Goal: Information Seeking & Learning: Understand process/instructions

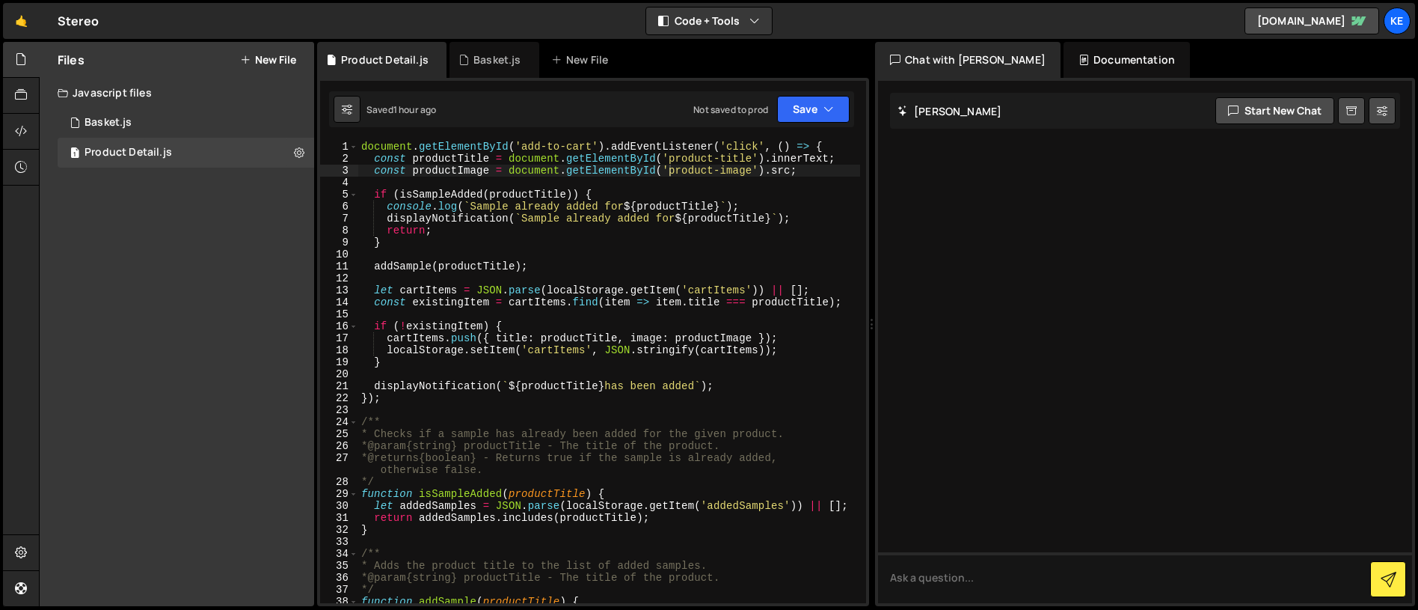
scroll to position [310, 0]
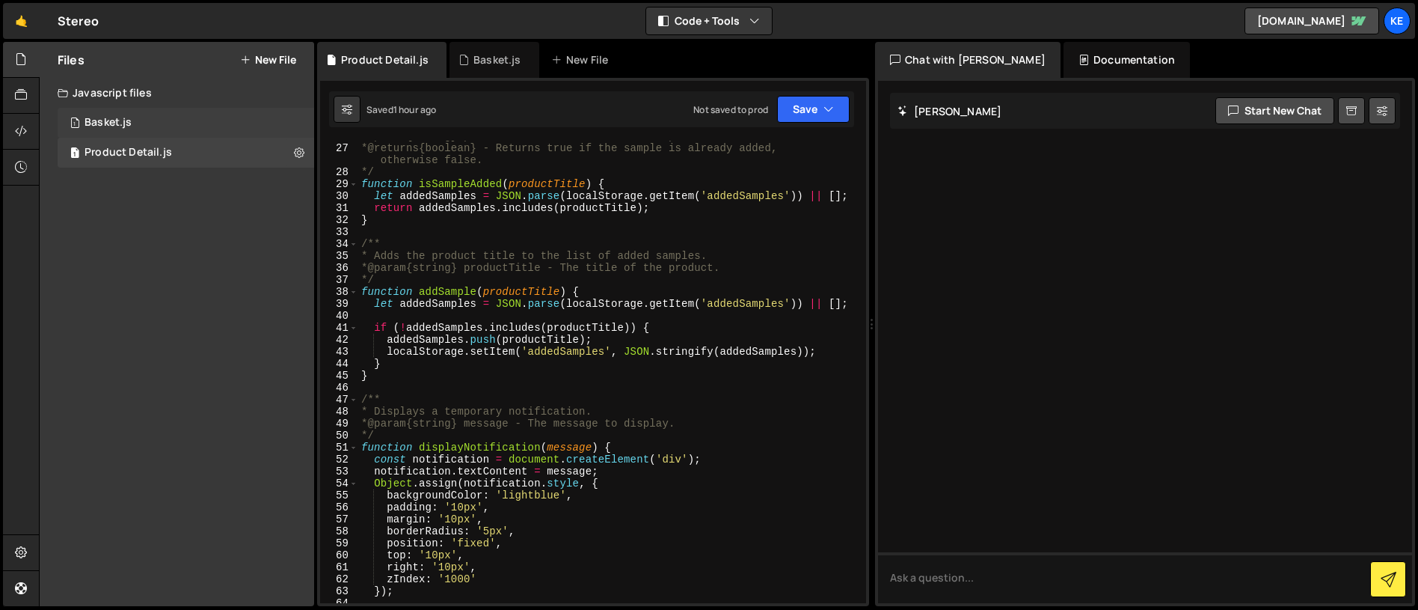
click at [103, 123] on div "Basket.js" at bounding box center [108, 122] width 47 height 13
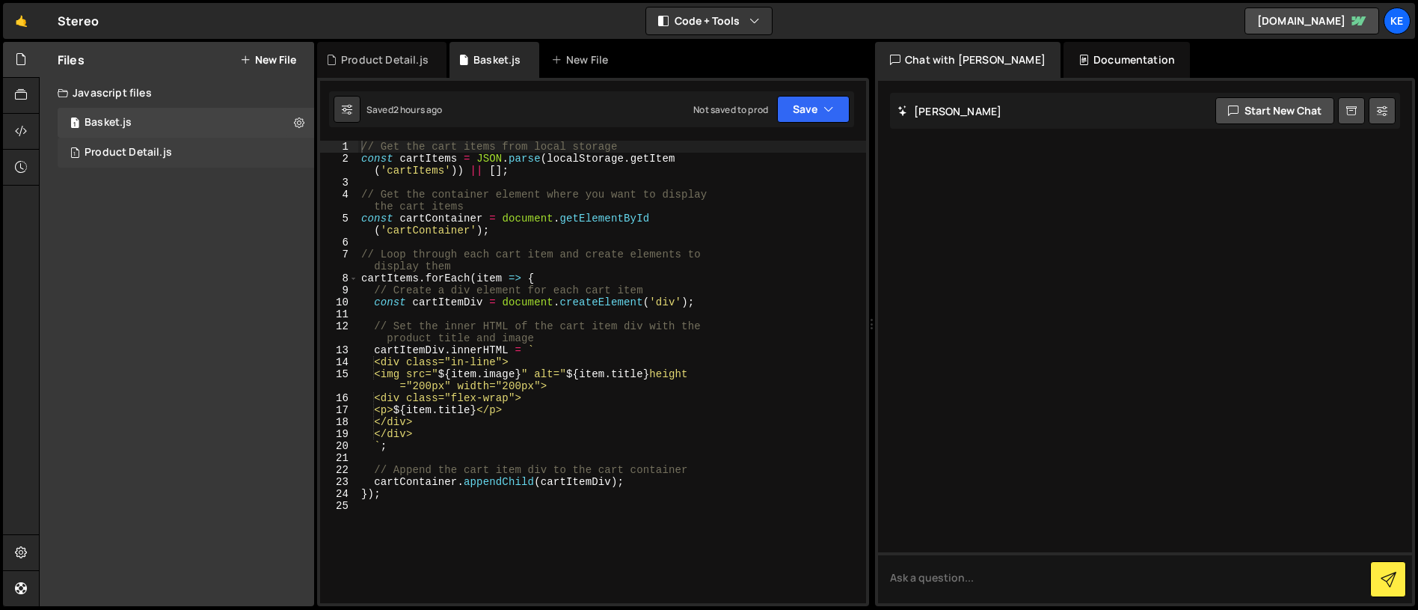
click at [133, 149] on div "Product Detail.js" at bounding box center [129, 152] width 88 height 13
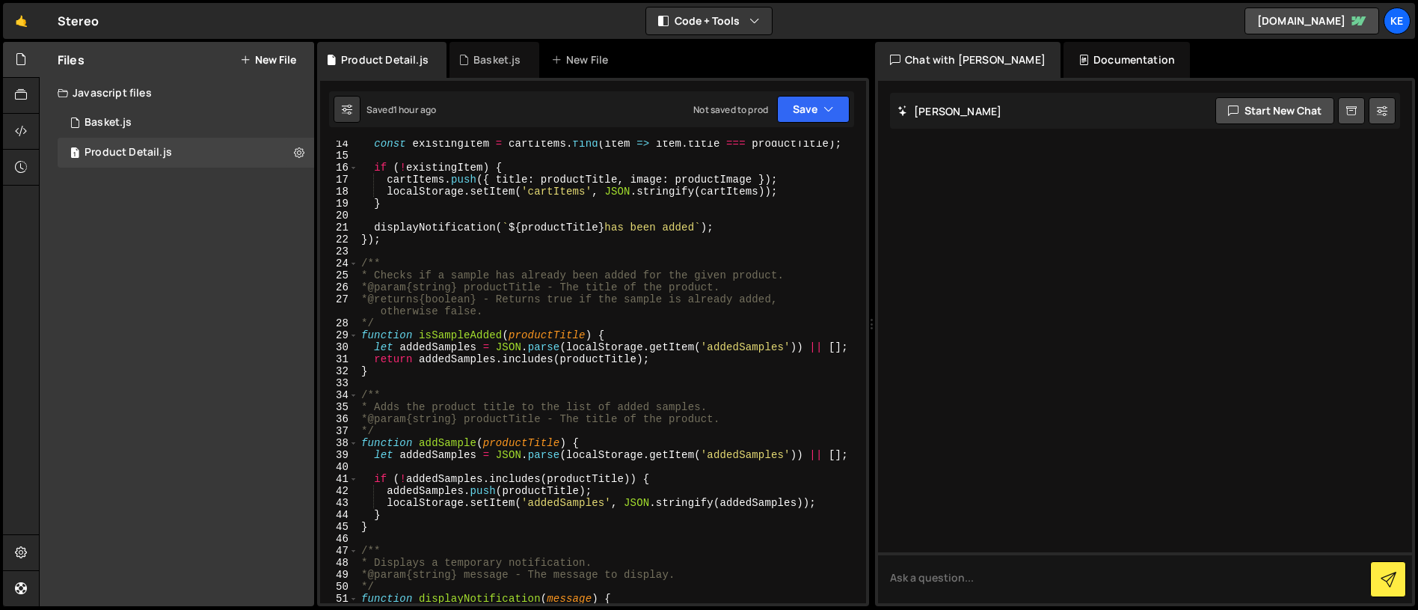
scroll to position [0, 0]
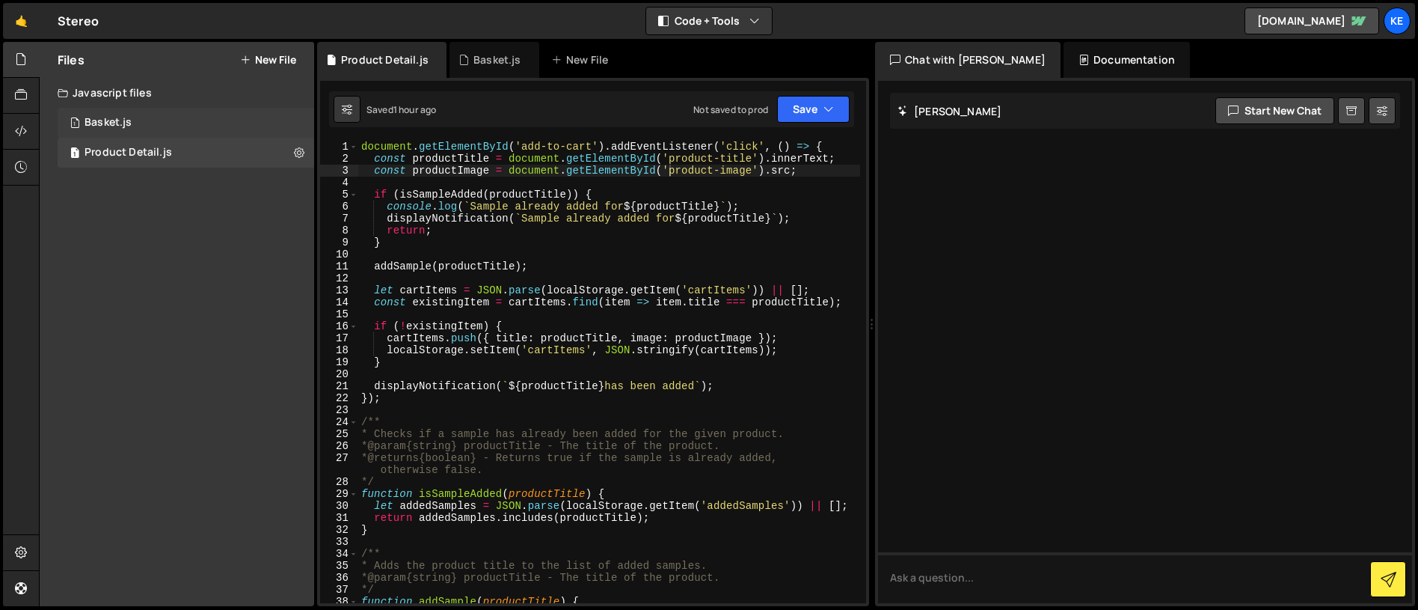
click at [114, 123] on div "Basket.js" at bounding box center [108, 122] width 47 height 13
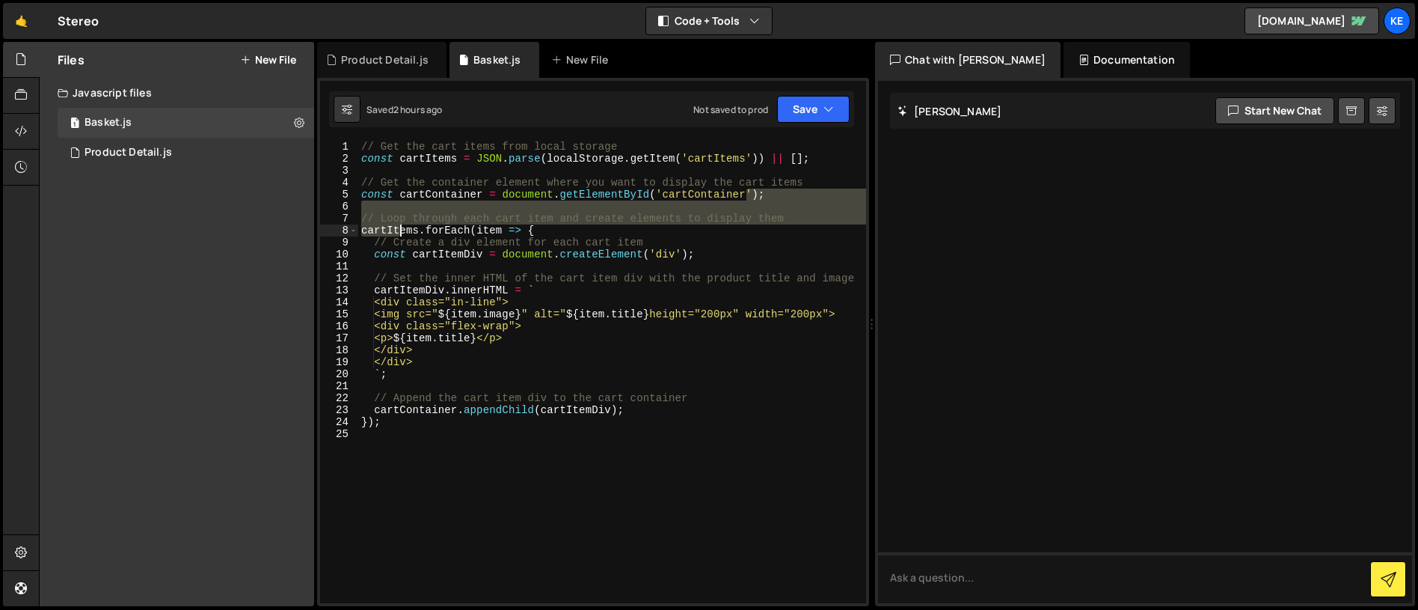
drag, startPoint x: 471, startPoint y: 233, endPoint x: 398, endPoint y: 233, distance: 72.6
click at [398, 233] on div "// Get the cart items from local storage const cartItems = JSON . parse ( local…" at bounding box center [612, 384] width 508 height 486
click at [468, 214] on div "// Get the cart items from local storage const cartItems = JSON . parse ( local…" at bounding box center [612, 372] width 508 height 462
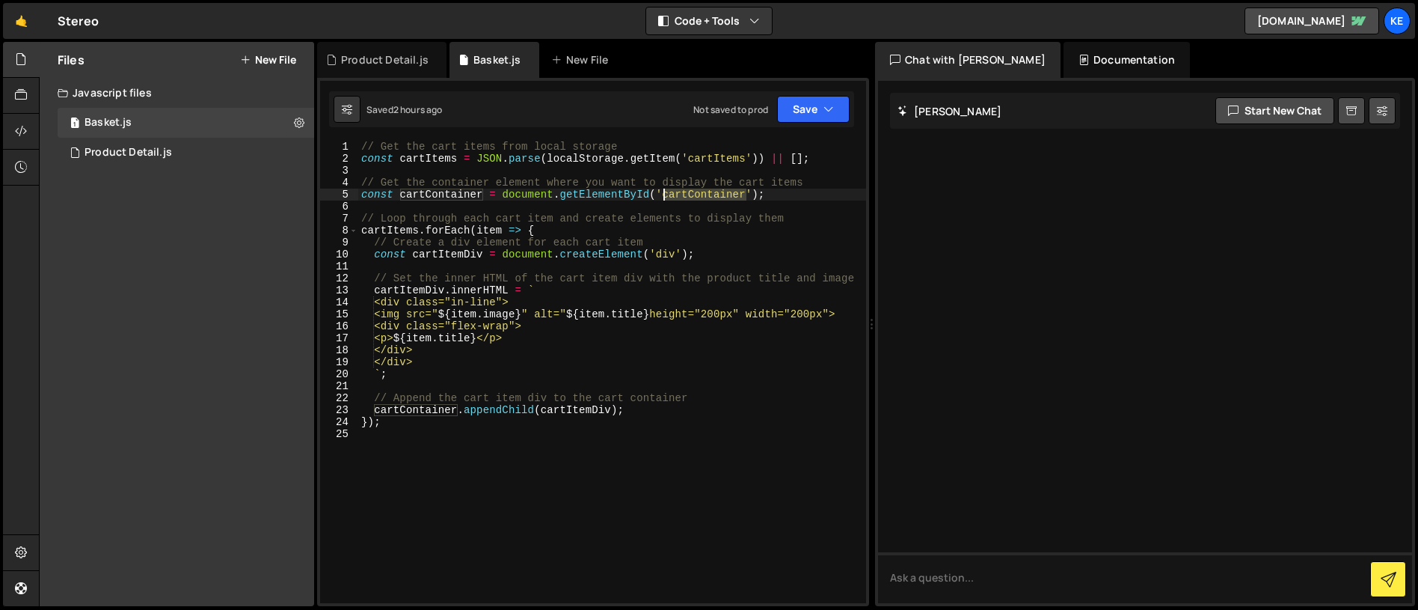
drag, startPoint x: 745, startPoint y: 194, endPoint x: 665, endPoint y: 196, distance: 80.1
click at [665, 196] on div "// Get the cart items from local storage const cartItems = JSON . parse ( local…" at bounding box center [612, 384] width 508 height 486
type textarea "const cartContainer = document.getElementById('cartContainer');"
click at [744, 447] on div "// Get the cart items from local storage const cartItems = JSON . parse ( local…" at bounding box center [612, 384] width 508 height 486
click at [135, 151] on div "Product Detail.js" at bounding box center [129, 152] width 88 height 13
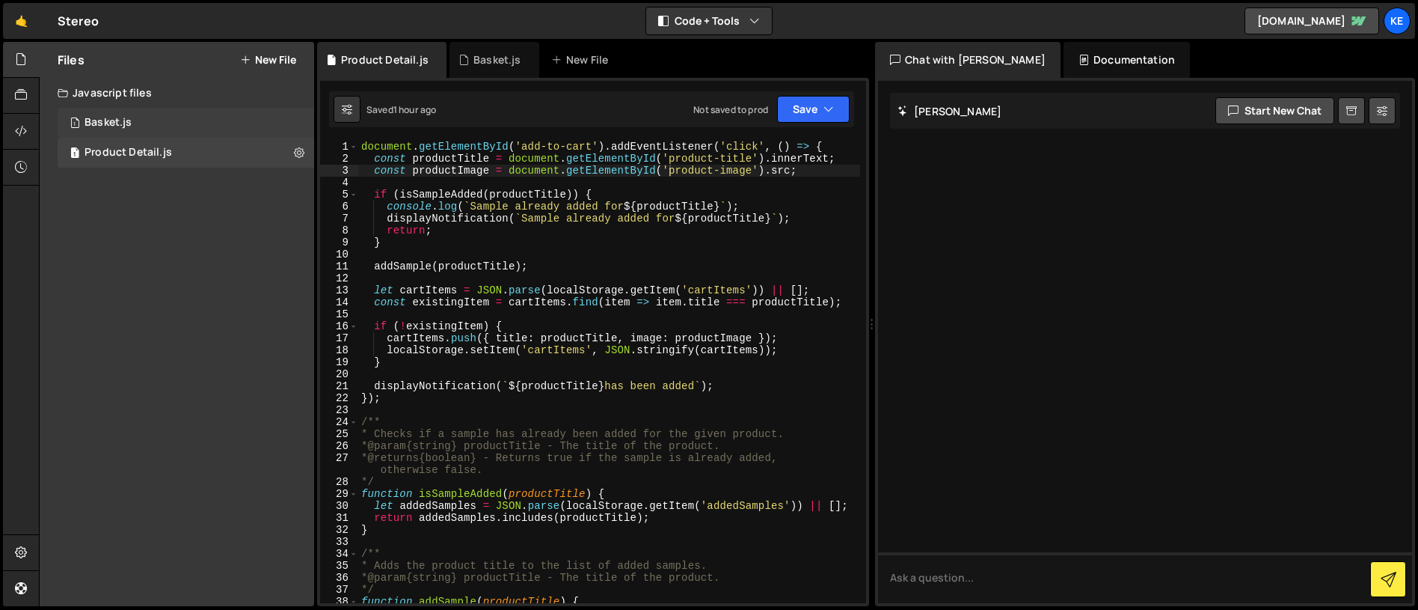
click at [93, 124] on div "Basket.js" at bounding box center [108, 122] width 47 height 13
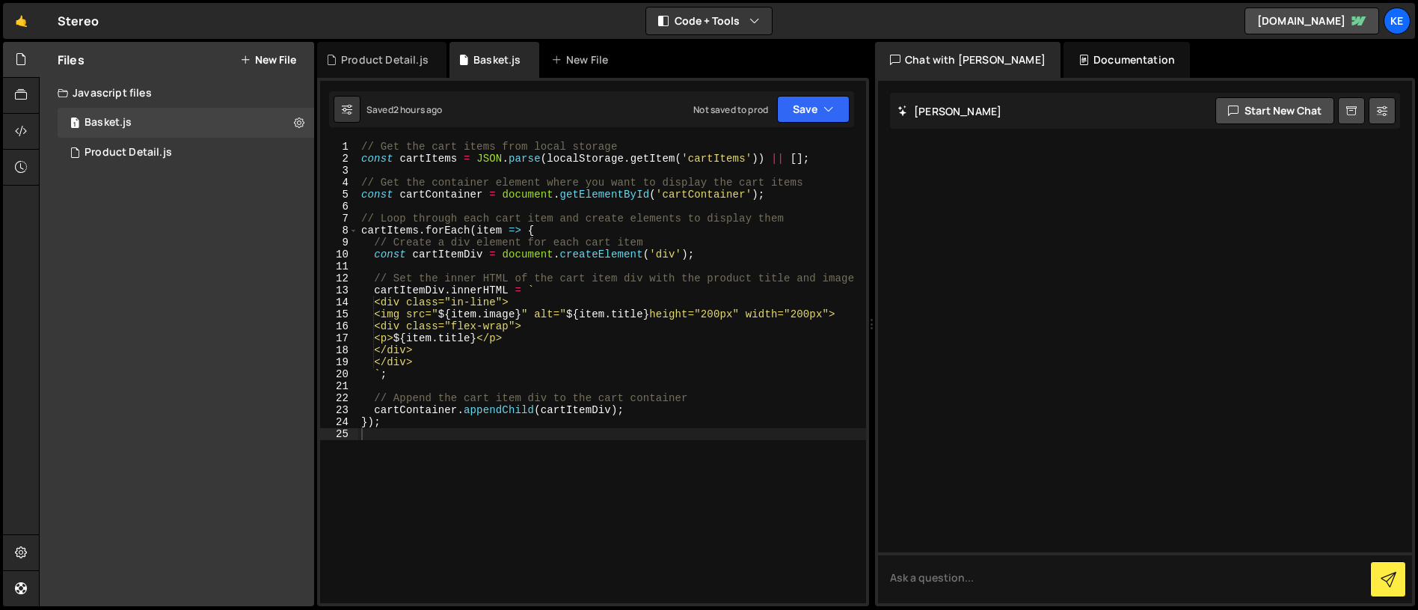
type textarea "const cartItems = JSON.parse(localStorage.getItem('cartItems')) || [];"
drag, startPoint x: 478, startPoint y: 159, endPoint x: 766, endPoint y: 156, distance: 288.0
click at [766, 156] on div "// Get the cart items from local storage const cartItems = JSON . parse ( local…" at bounding box center [612, 384] width 508 height 486
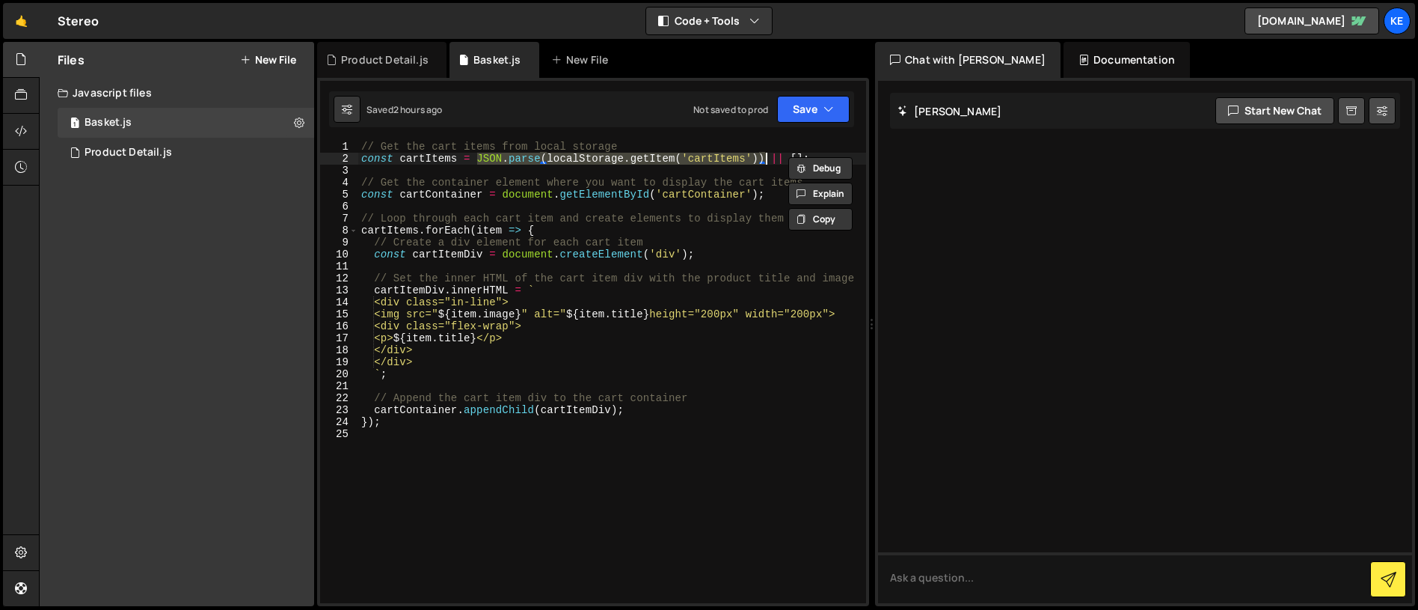
click at [760, 162] on div "// Get the cart items from local storage const cartItems = JSON . parse ( local…" at bounding box center [612, 372] width 508 height 462
drag, startPoint x: 757, startPoint y: 159, endPoint x: 546, endPoint y: 156, distance: 211.0
click at [546, 156] on div "// Get the cart items from local storage const cartItems = JSON . parse ( local…" at bounding box center [612, 384] width 508 height 486
click at [753, 159] on div "// Get the cart items from local storage const cartItems = JSON . parse ( local…" at bounding box center [612, 372] width 508 height 462
drag, startPoint x: 758, startPoint y: 159, endPoint x: 549, endPoint y: 159, distance: 208.7
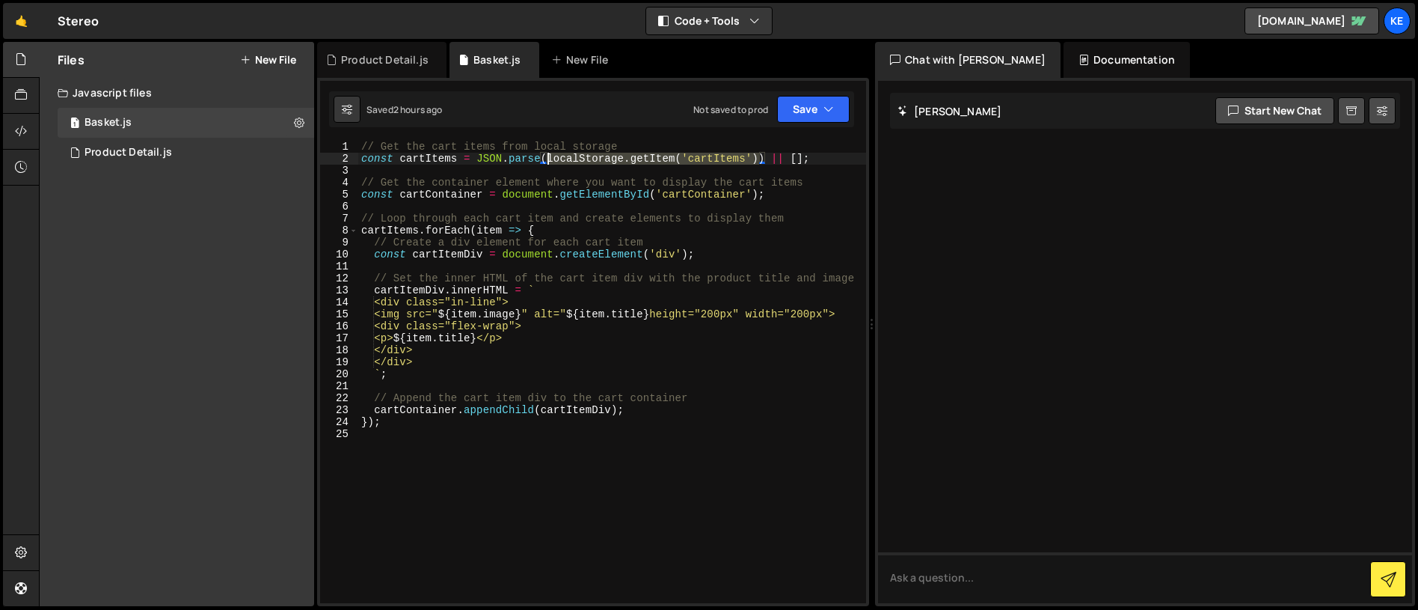
click at [549, 159] on div "// Get the cart items from local storage const cartItems = JSON . parse ( local…" at bounding box center [612, 384] width 508 height 486
click at [705, 156] on div "// Get the cart items from local storage const cartItems = JSON . parse ( local…" at bounding box center [612, 372] width 508 height 462
drag, startPoint x: 759, startPoint y: 158, endPoint x: 544, endPoint y: 160, distance: 214.7
click at [544, 160] on div "// Get the cart items from local storage const cartItems = JSON . parse ( local…" at bounding box center [612, 384] width 508 height 486
click at [102, 155] on div "Product Detail.js" at bounding box center [129, 152] width 88 height 13
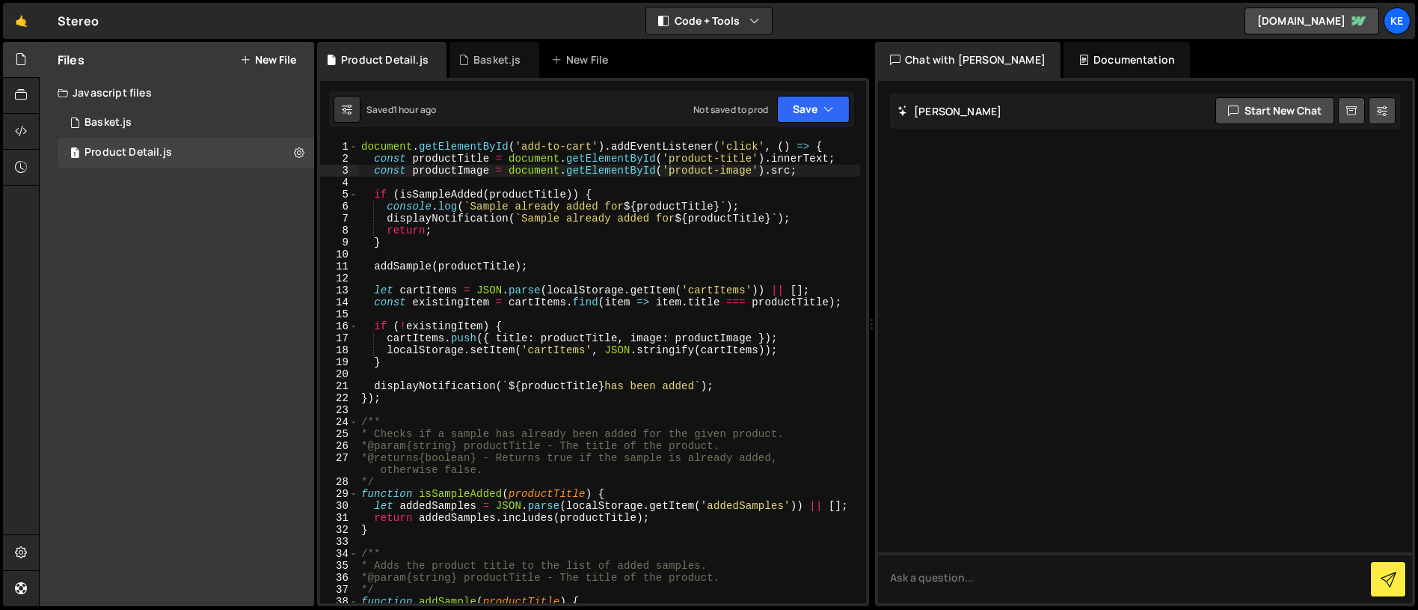
click at [655, 173] on div "document . getElementById ( 'add-to-cart' ) . addEventListener ( 'click' , ( ) …" at bounding box center [609, 384] width 502 height 486
paste textarea "g"
click at [664, 174] on div "document . getElementById ( 'add-to-cart' ) . addEventListener ( 'click' , ( ) …" at bounding box center [609, 384] width 502 height 486
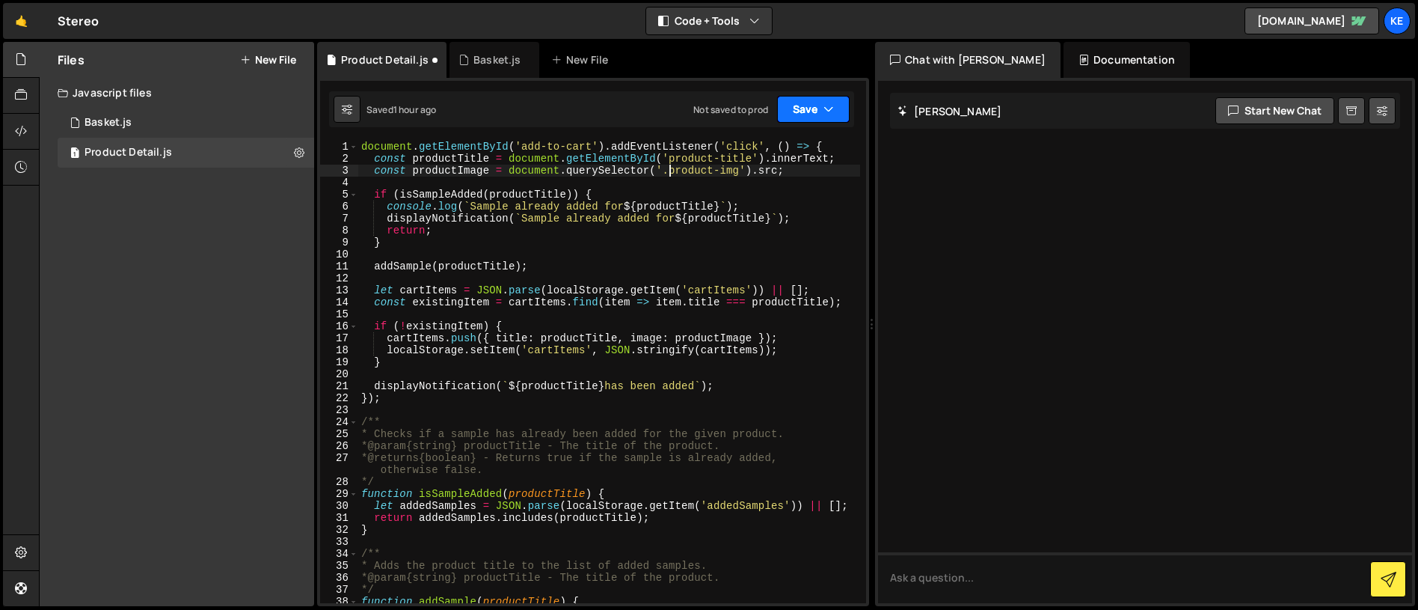
type textarea "const productImage = document.querySelector('.product-img').src;"
click at [821, 110] on button "Save" at bounding box center [813, 109] width 73 height 27
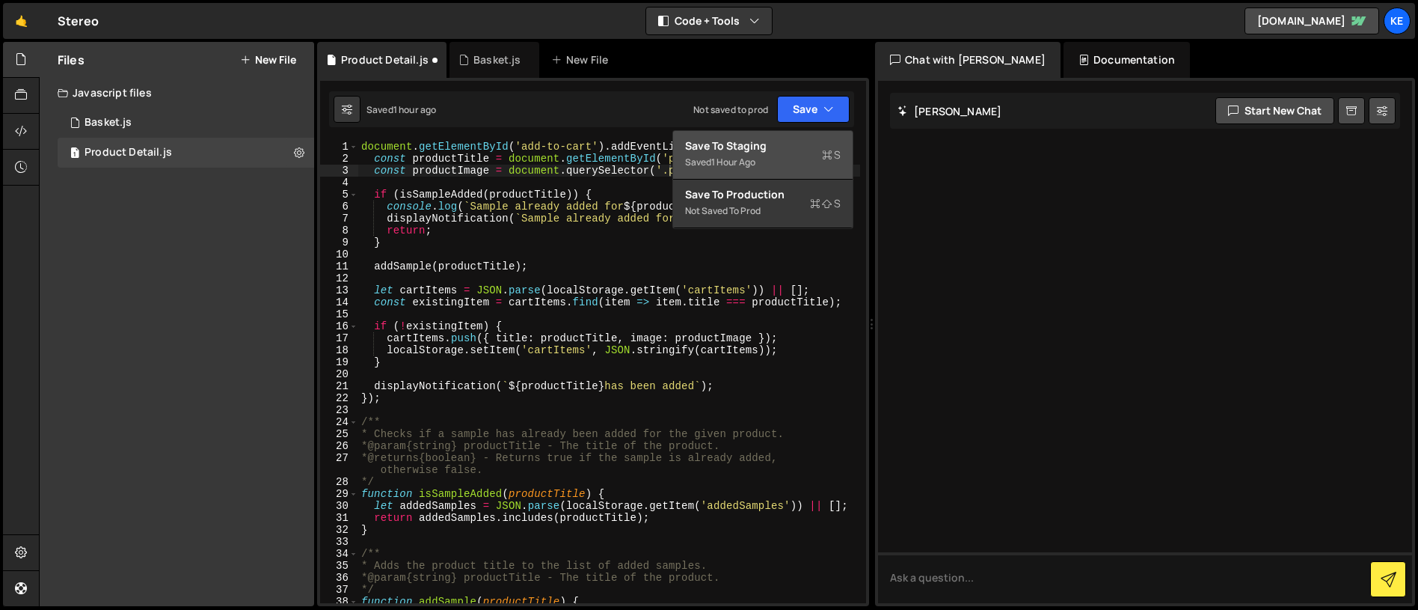
click at [741, 153] on div "Saved 1 hour ago" at bounding box center [763, 162] width 156 height 18
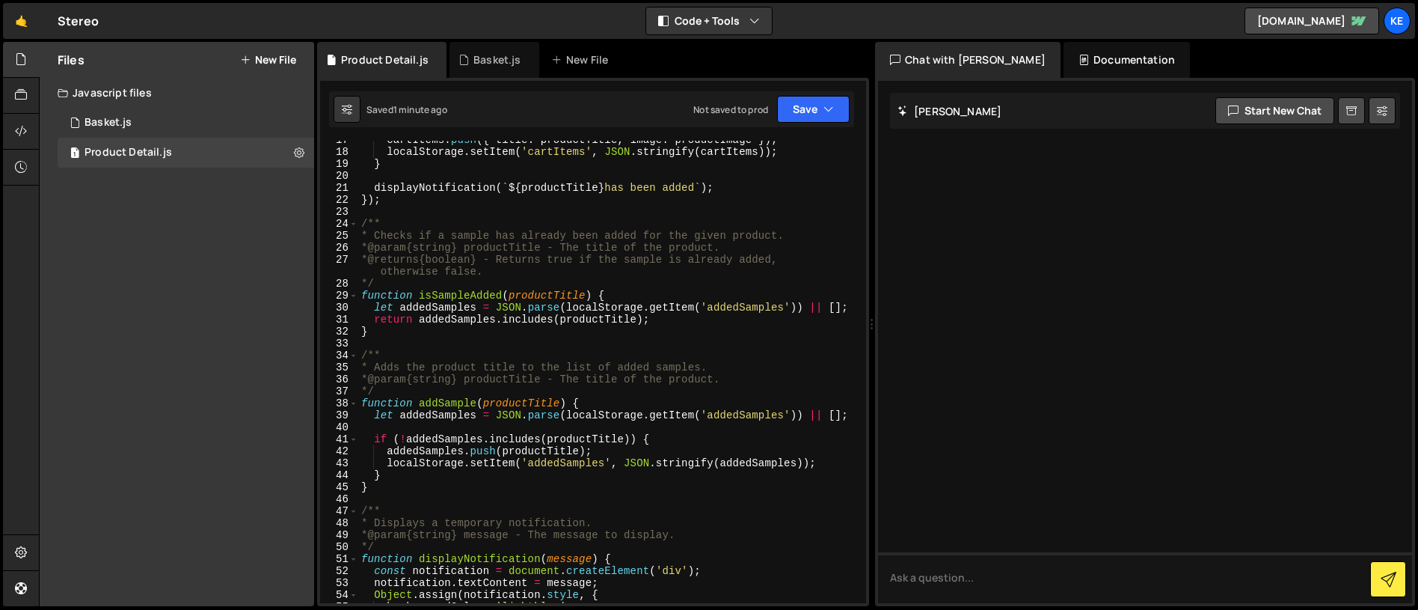
scroll to position [198, 0]
click at [113, 114] on div "1 Basket.js 0" at bounding box center [186, 123] width 257 height 30
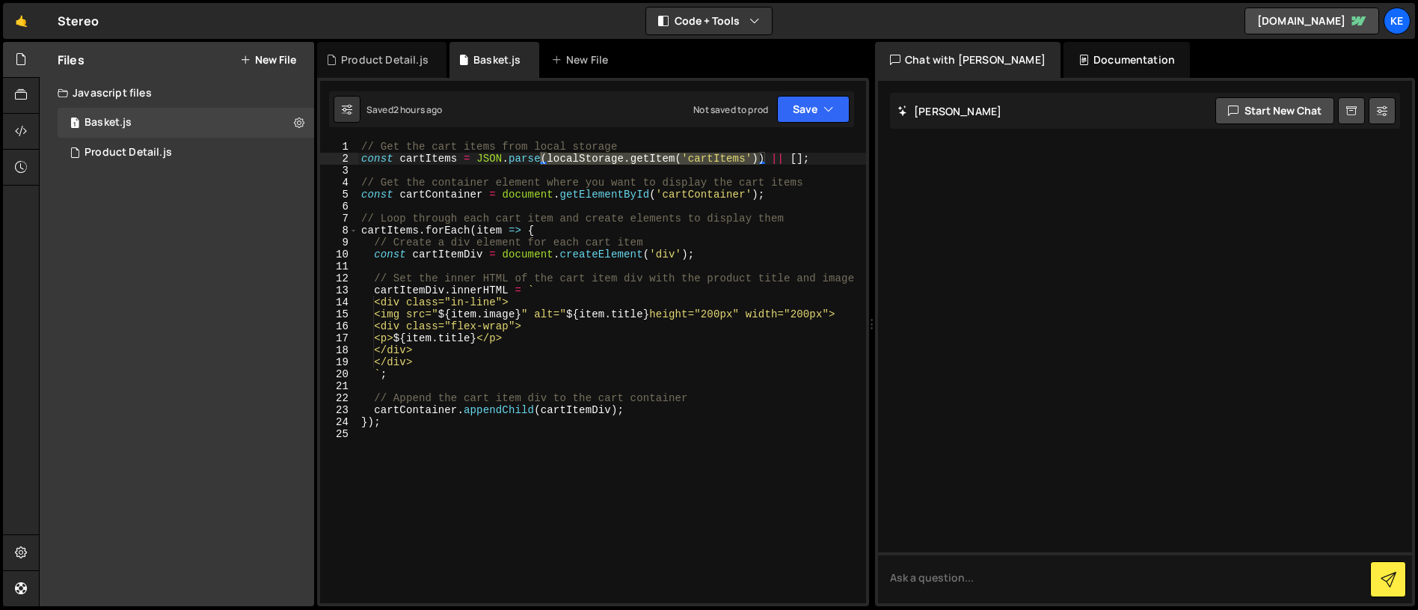
click at [469, 437] on div "// Get the cart items from local storage const cartItems = JSON . parse ( local…" at bounding box center [612, 384] width 508 height 486
paste textarea "</div>"
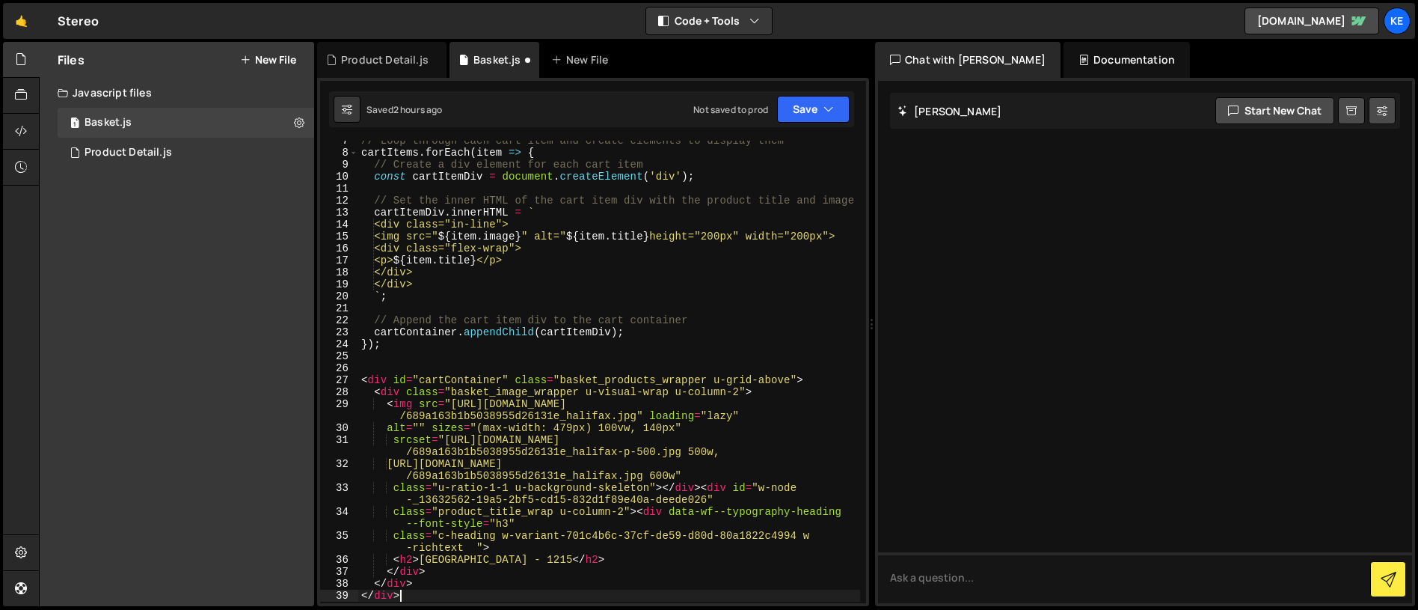
scroll to position [92, 0]
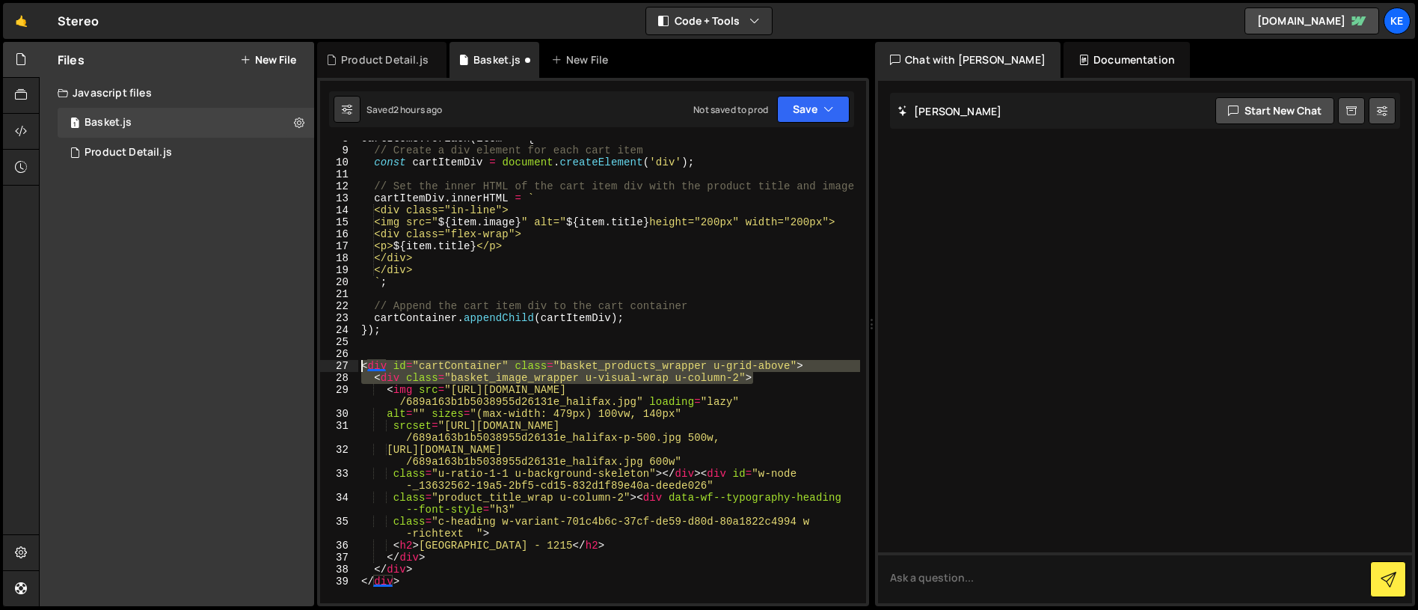
drag, startPoint x: 762, startPoint y: 379, endPoint x: 350, endPoint y: 365, distance: 411.7
click at [350, 365] on div "</div> 8 9 10 11 12 13 14 15 16 17 18 19 20 21 22 23 24 25 26 27 28 29 30 31 32…" at bounding box center [593, 372] width 546 height 462
type textarea "<div id="cartContainer" class="basket_products_wrapper u-grid-above"> <div clas…"
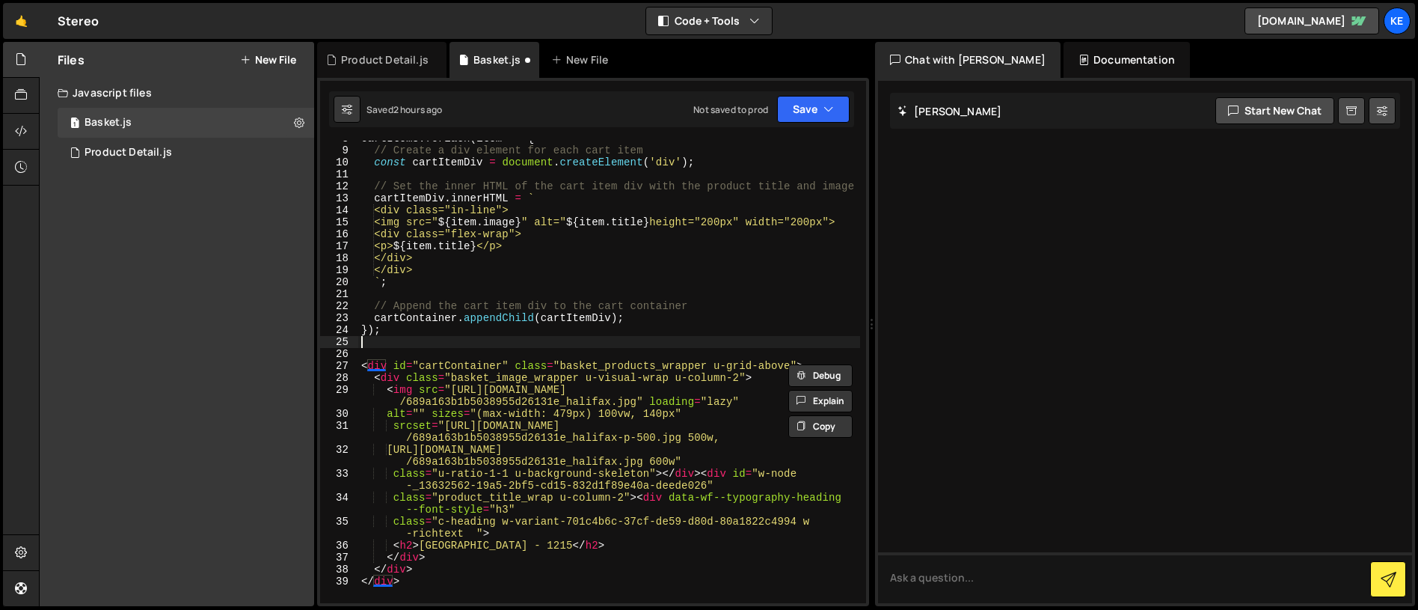
click at [585, 347] on div "cartItems . forEach ( item => { // Create a div element for each cart item cons…" at bounding box center [609, 375] width 502 height 486
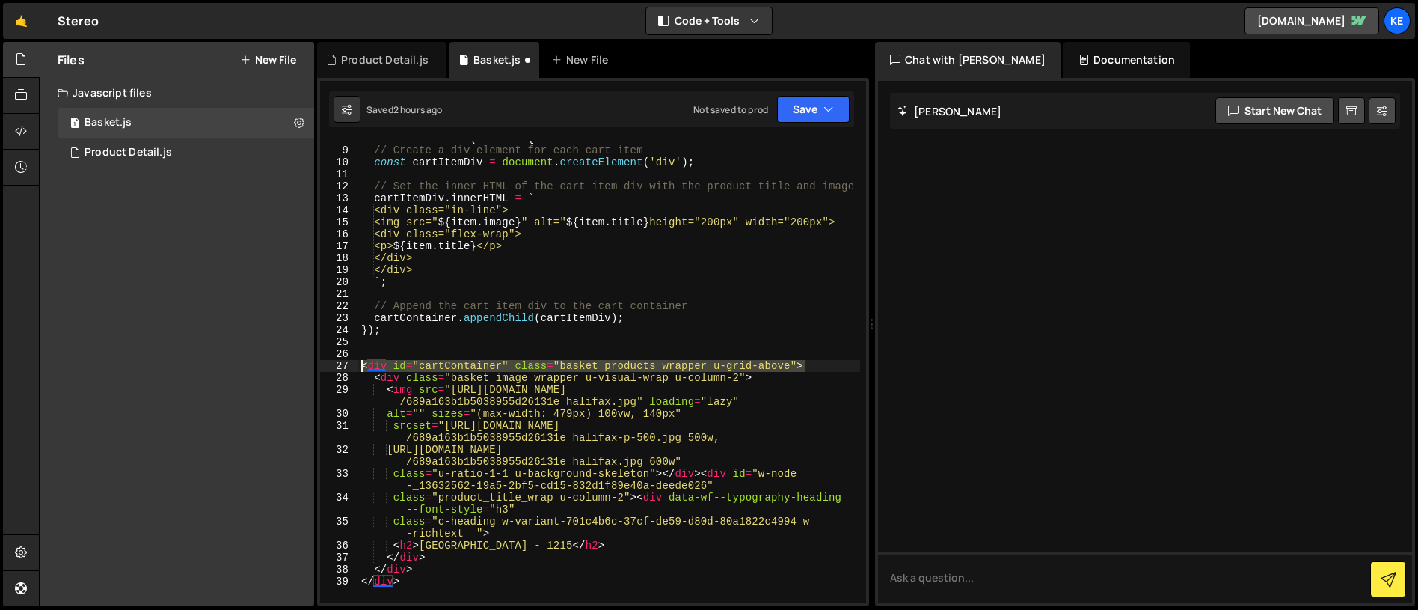
drag, startPoint x: 811, startPoint y: 367, endPoint x: 346, endPoint y: 364, distance: 464.6
click at [346, 364] on div "8 9 10 11 12 13 14 15 16 17 18 19 20 21 22 23 24 25 26 27 28 29 30 31 32 33 34 …" at bounding box center [593, 372] width 546 height 462
type textarea "<div id="cartContainer" class="basket_products_wrapper u-grid-above">"
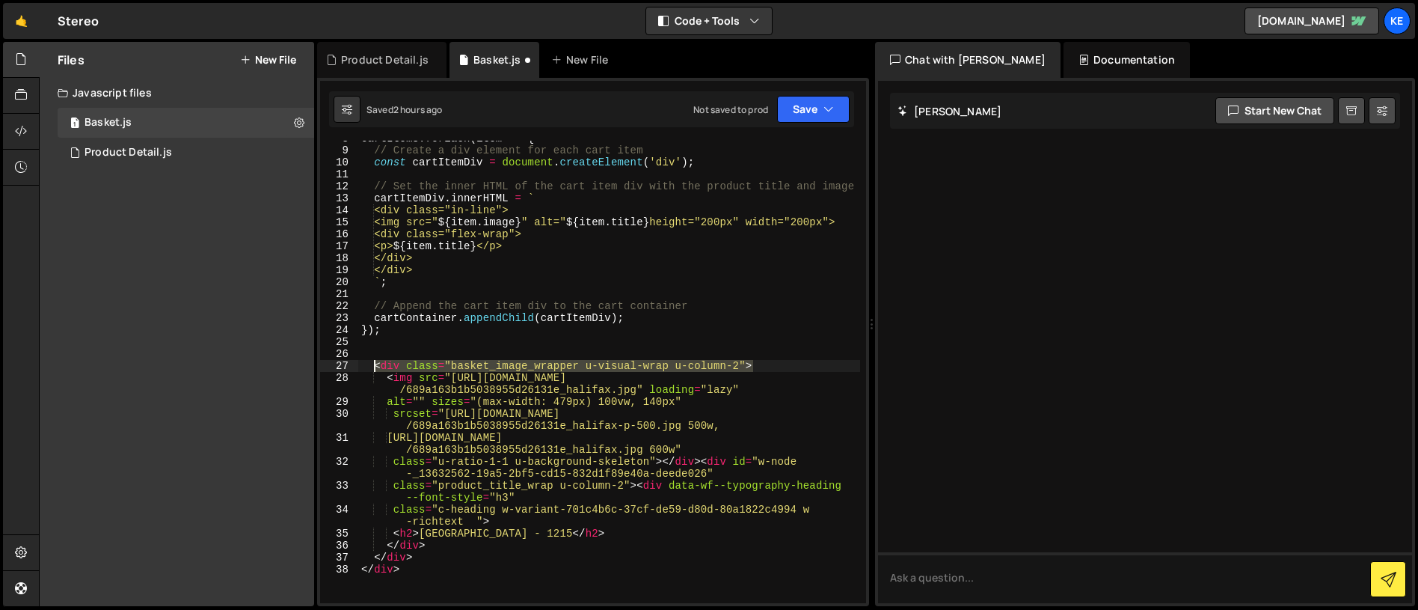
drag, startPoint x: 773, startPoint y: 367, endPoint x: 373, endPoint y: 365, distance: 400.2
click at [373, 365] on div "cartItems . forEach ( item => { // Create a div element for each cart item cons…" at bounding box center [609, 375] width 502 height 486
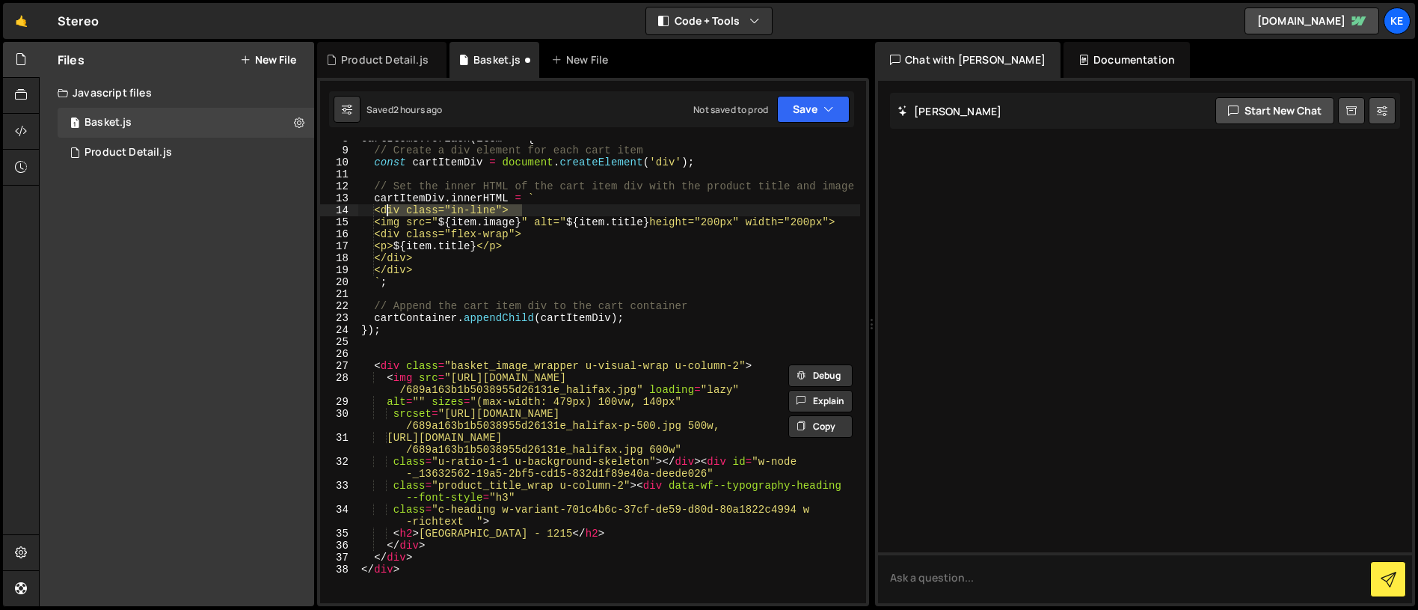
drag, startPoint x: 530, startPoint y: 209, endPoint x: 388, endPoint y: 212, distance: 142.2
click at [388, 212] on div "cartItems . forEach ( item => { // Create a div element for each cart item cons…" at bounding box center [609, 375] width 502 height 486
paste textarea "basket_image_wrapper u-visual-wrap u-column-2"
type textarea "<div class="basket_image_wrapper u-visual-wrap u-column-2">"
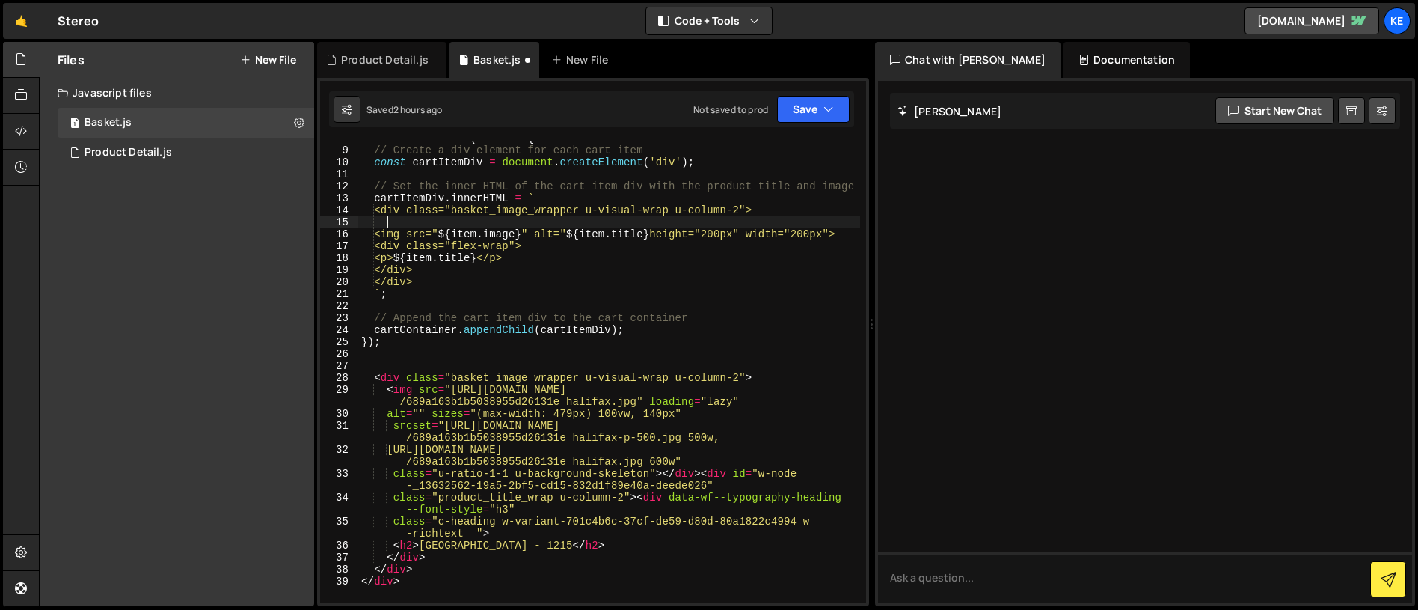
scroll to position [0, 1]
drag, startPoint x: 386, startPoint y: 390, endPoint x: 446, endPoint y: 395, distance: 60.1
click at [446, 395] on div "cartItems . forEach ( item => { // Create a div element for each cart item cons…" at bounding box center [609, 375] width 502 height 486
drag, startPoint x: 446, startPoint y: 238, endPoint x: 388, endPoint y: 236, distance: 57.6
click at [387, 235] on div "cartItems . forEach ( item => { // Create a div element for each cart item cons…" at bounding box center [609, 375] width 502 height 486
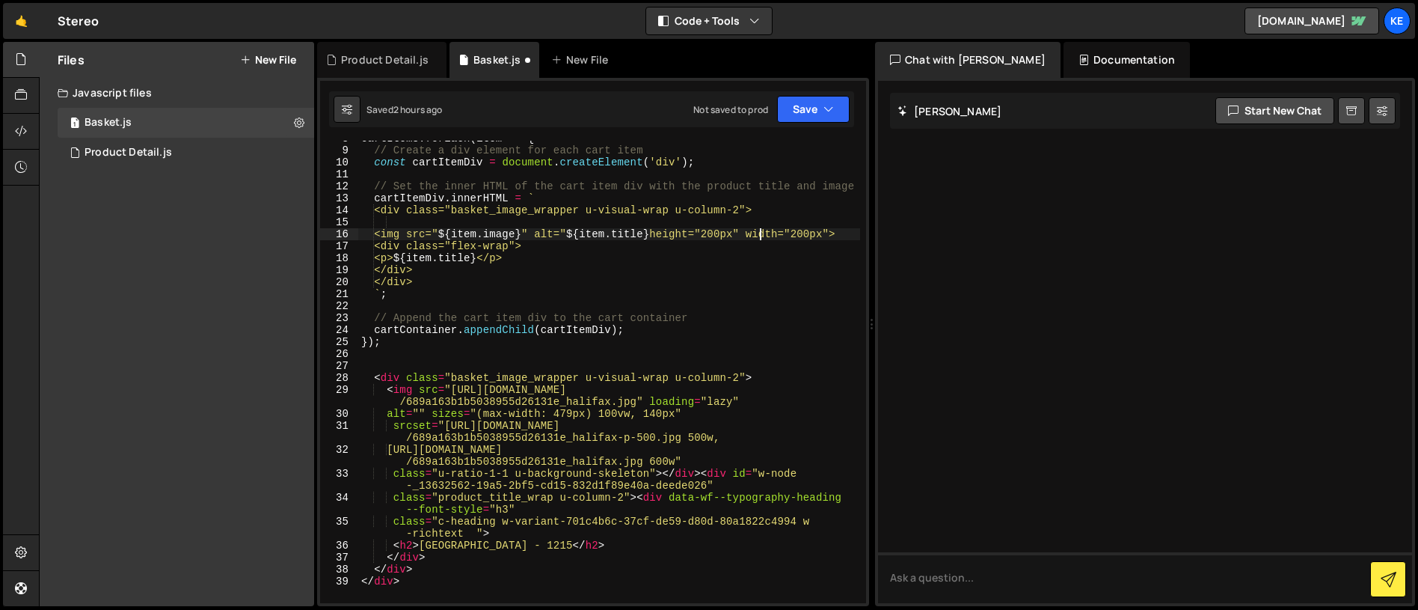
click at [761, 234] on div "cartItems . forEach ( item => { // Create a div element for each cart item cons…" at bounding box center [609, 375] width 502 height 486
click at [668, 233] on div "cartItems . forEach ( item => { // Create a div element for each cart item cons…" at bounding box center [609, 375] width 502 height 486
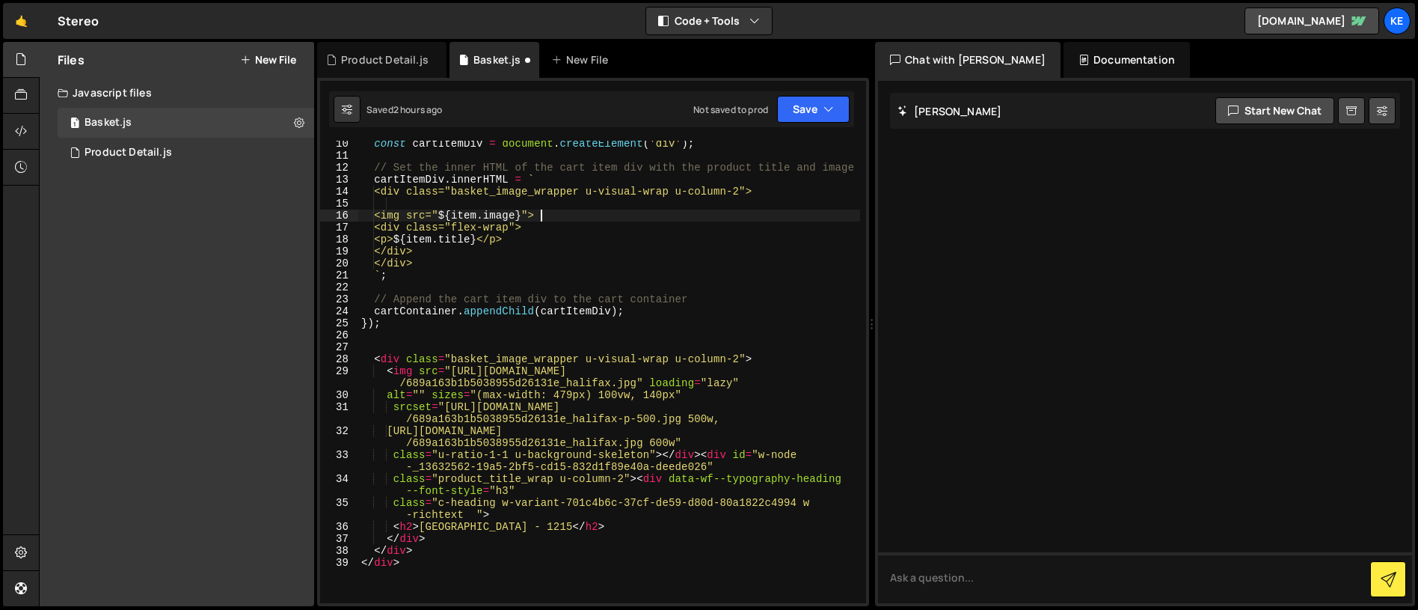
scroll to position [111, 0]
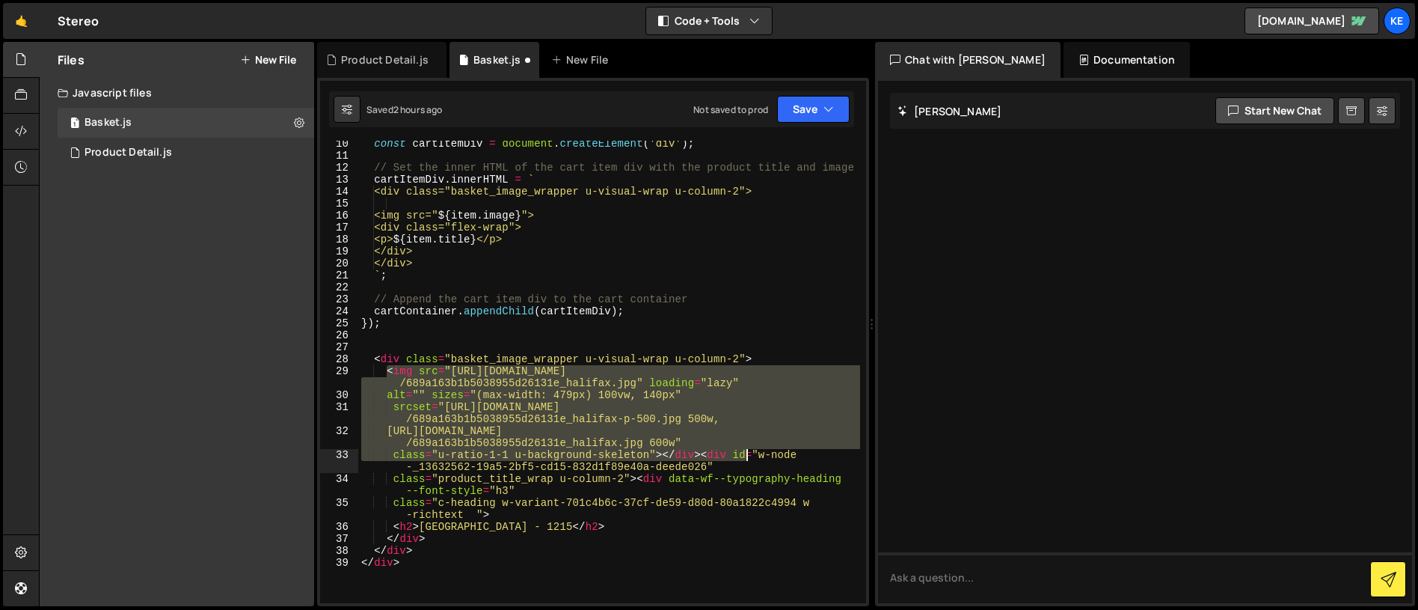
drag, startPoint x: 385, startPoint y: 370, endPoint x: 750, endPoint y: 451, distance: 373.2
click at [750, 451] on div "const cartItemDiv = document . createElement ( 'div' ) ; // Set the inner HTML …" at bounding box center [609, 381] width 502 height 486
click at [652, 456] on div "const cartItemDiv = document . createElement ( 'div' ) ; // Set the inner HTML …" at bounding box center [609, 372] width 502 height 462
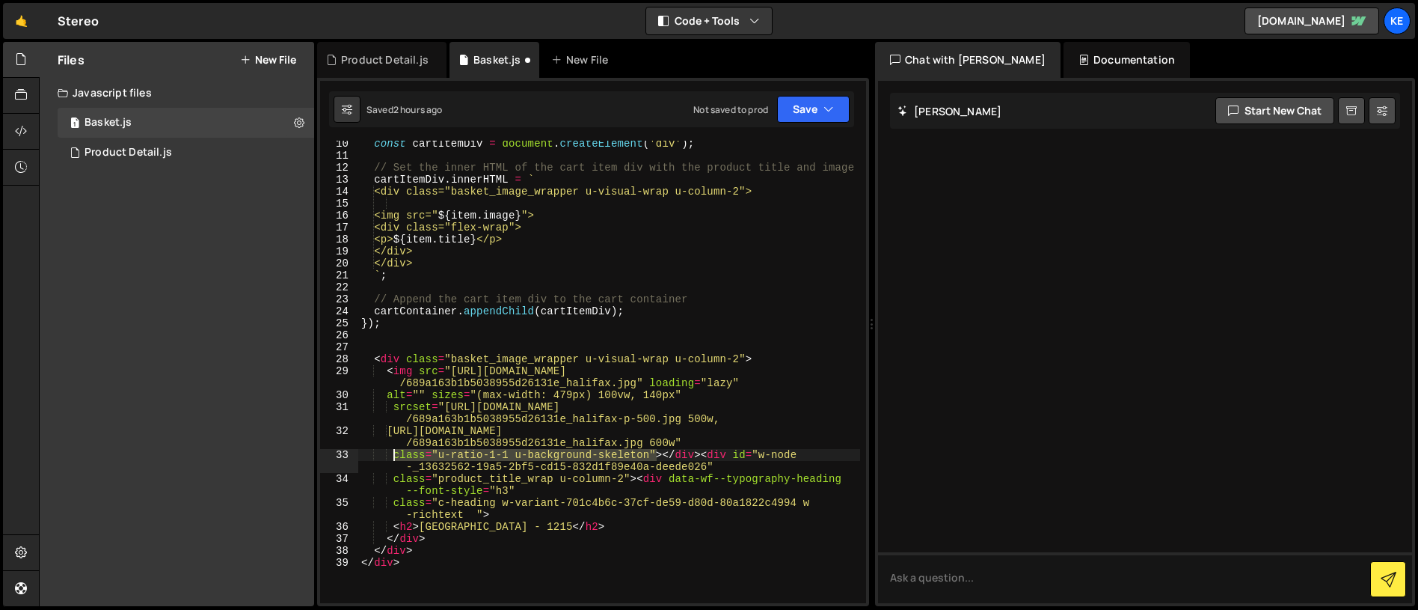
drag, startPoint x: 655, startPoint y: 456, endPoint x: 394, endPoint y: 453, distance: 261.1
click at [394, 453] on div "const cartItemDiv = document . createElement ( 'div' ) ; // Set the inner HTML …" at bounding box center [609, 381] width 502 height 486
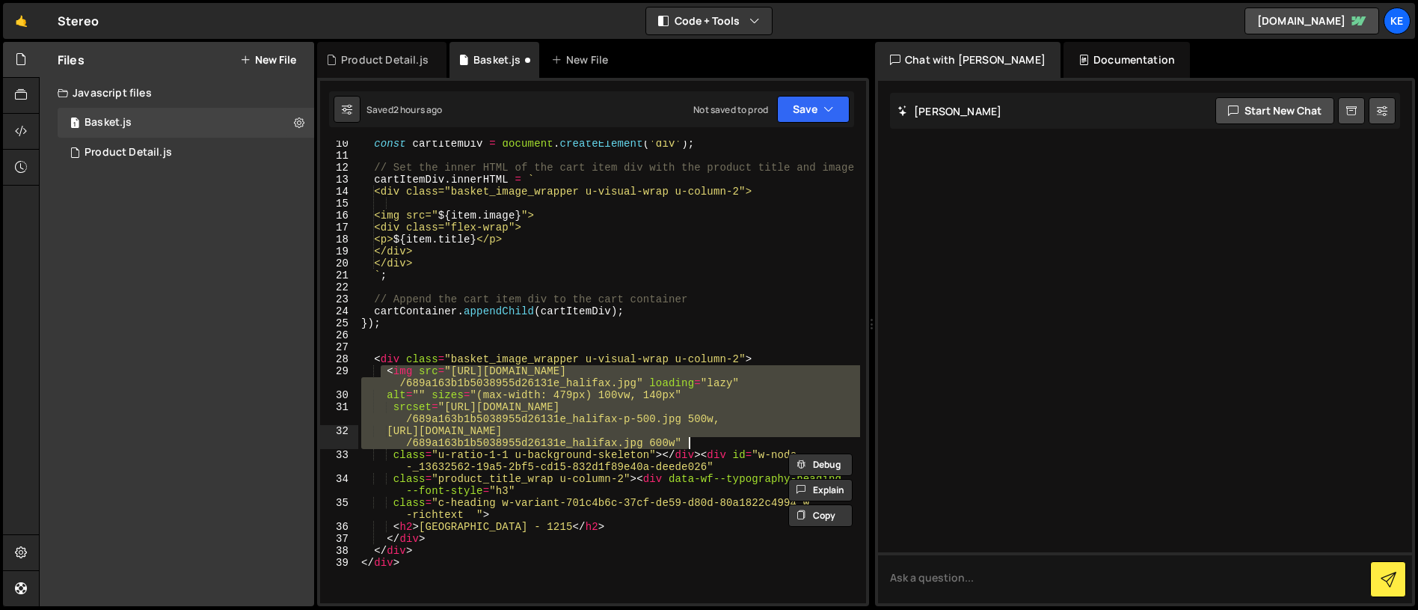
drag, startPoint x: 384, startPoint y: 371, endPoint x: 756, endPoint y: 444, distance: 378.8
click at [756, 444] on div "const cartItemDiv = document . createElement ( 'div' ) ; // Set the inner HTML …" at bounding box center [609, 381] width 502 height 486
type textarea "srcset="[URL][DOMAIN_NAME] 500w, [URL][DOMAIN_NAME] 600w""
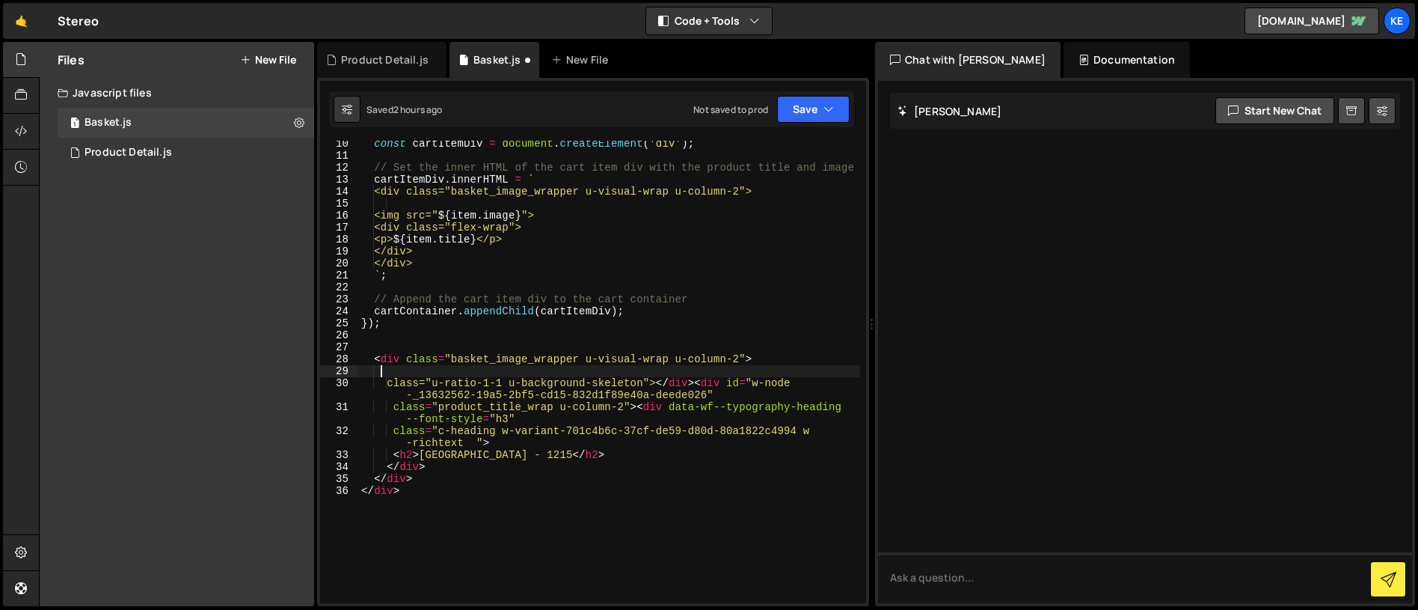
scroll to position [0, 0]
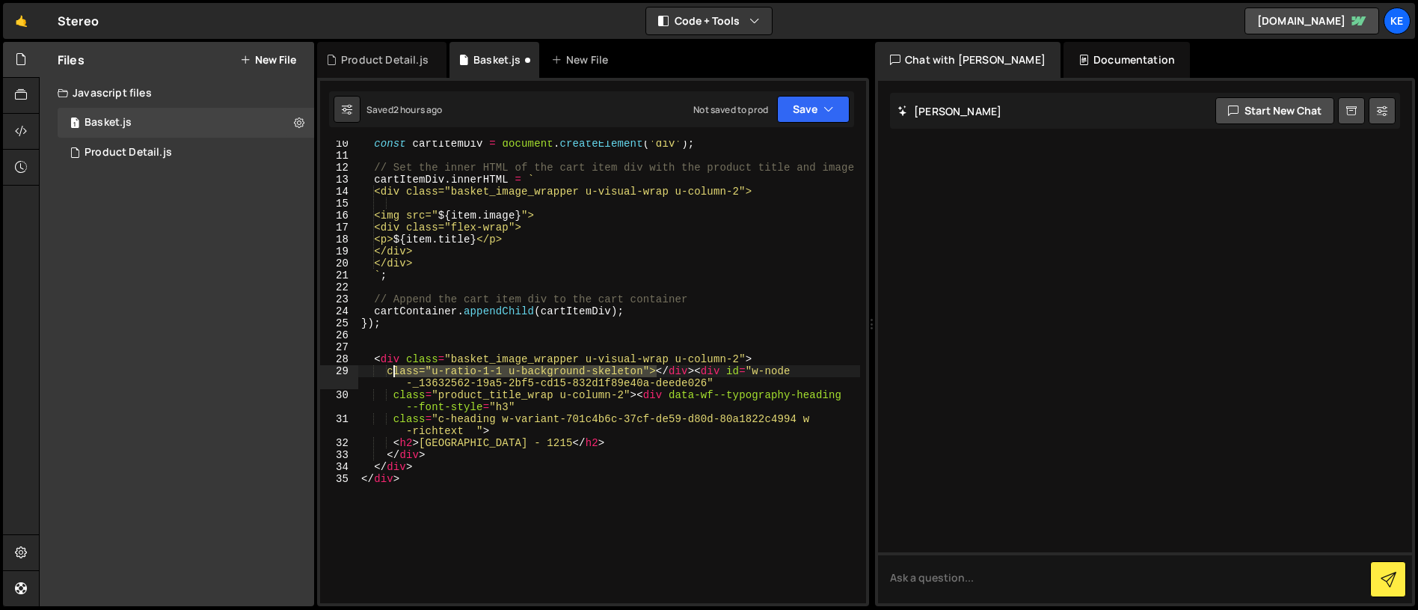
drag, startPoint x: 658, startPoint y: 370, endPoint x: 395, endPoint y: 370, distance: 262.6
click at [395, 370] on div "const cartItemDiv = document . createElement ( 'div' ) ; // Set the inner HTML …" at bounding box center [609, 381] width 502 height 486
click at [542, 218] on div "const cartItemDiv = document . createElement ( 'div' ) ; // Set the inner HTML …" at bounding box center [609, 381] width 502 height 486
paste textarea "class="u-ratio-1-1 u-background-skeleton""
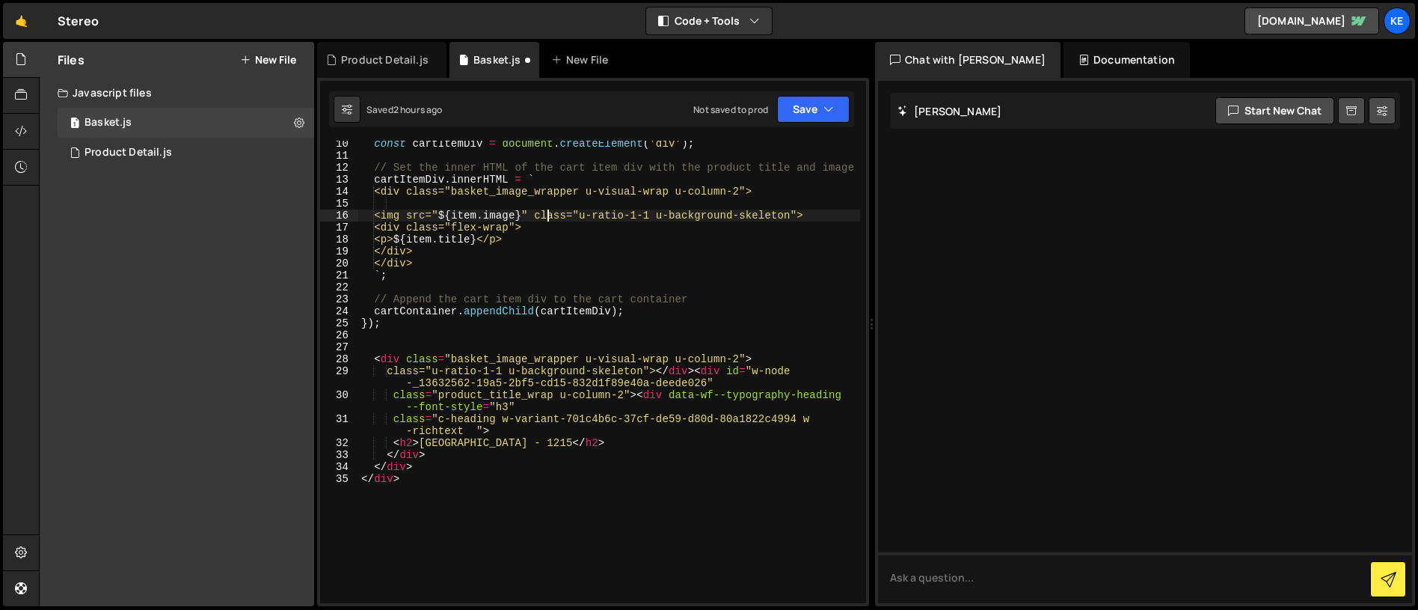
click at [548, 216] on div "const cartItemDiv = document . createElement ( 'div' ) ; // Set the inner HTML …" at bounding box center [609, 381] width 502 height 486
drag, startPoint x: 731, startPoint y: 384, endPoint x: 592, endPoint y: 381, distance: 139.2
click at [592, 381] on div "const cartItemDiv = document . createElement ( 'div' ) ; // Set the inner HTML …" at bounding box center [609, 381] width 502 height 486
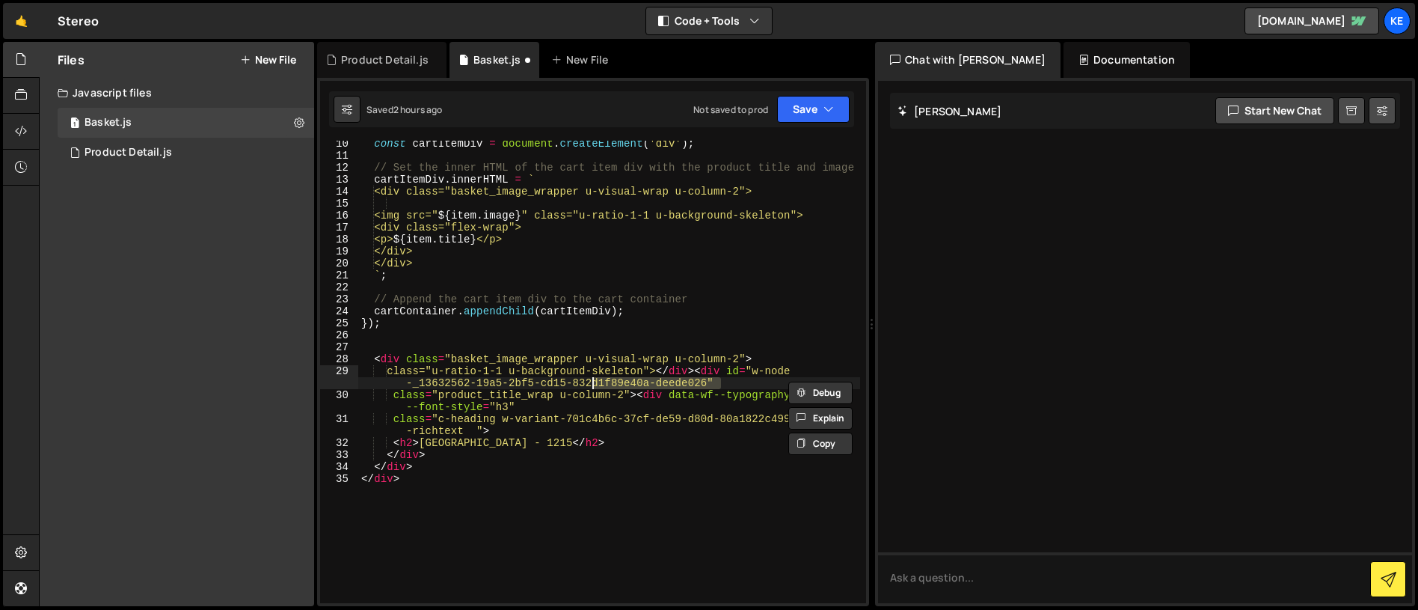
click at [702, 381] on div "const cartItemDiv = document . createElement ( 'div' ) ; // Set the inner HTML …" at bounding box center [609, 372] width 502 height 462
drag, startPoint x: 697, startPoint y: 373, endPoint x: 664, endPoint y: 375, distance: 33.0
click at [664, 375] on div "const cartItemDiv = document . createElement ( 'div' ) ; // Set the inner HTML …" at bounding box center [609, 381] width 502 height 486
click at [828, 217] on div "const cartItemDiv = document . createElement ( 'div' ) ; // Set the inner HTML …" at bounding box center [609, 381] width 502 height 486
type textarea "<img src="${item.image}" class="u-ratio-1-1 u-background-skeleton">"
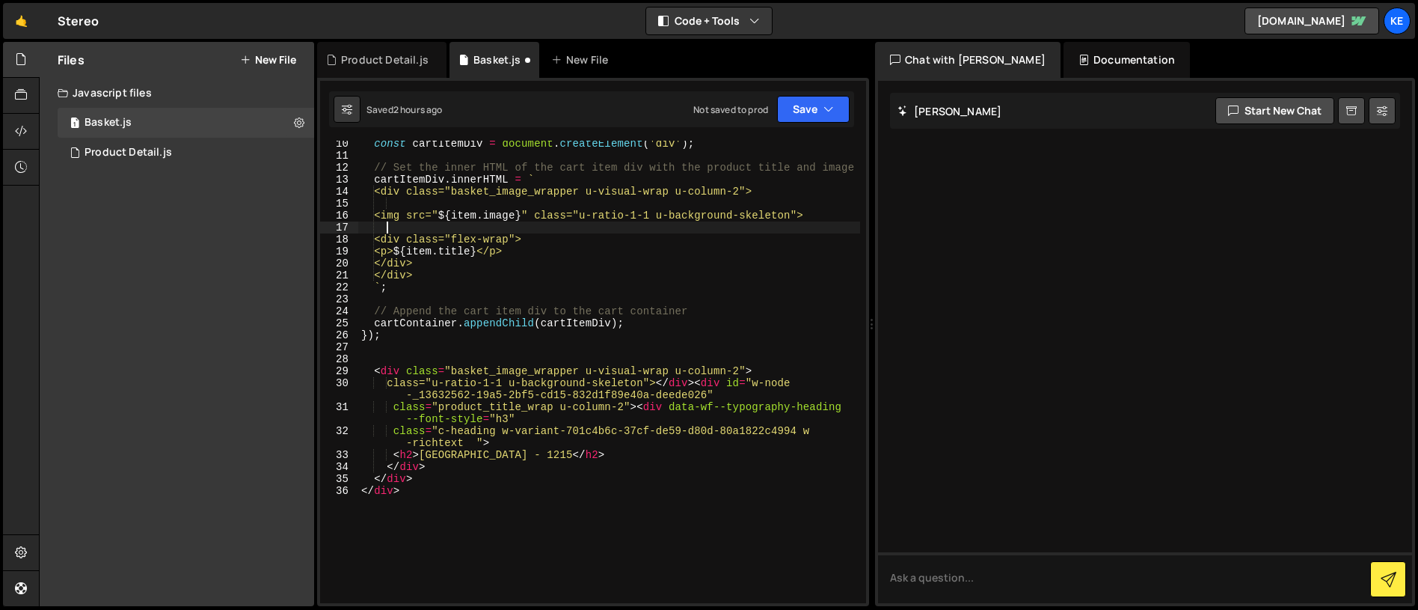
scroll to position [0, 1]
paste textarea "</div"
drag, startPoint x: 548, startPoint y: 242, endPoint x: 375, endPoint y: 243, distance: 173.6
click at [375, 243] on div "const cartItemDiv = document . createElement ( 'div' ) ; // Set the inner HTML …" at bounding box center [609, 381] width 502 height 486
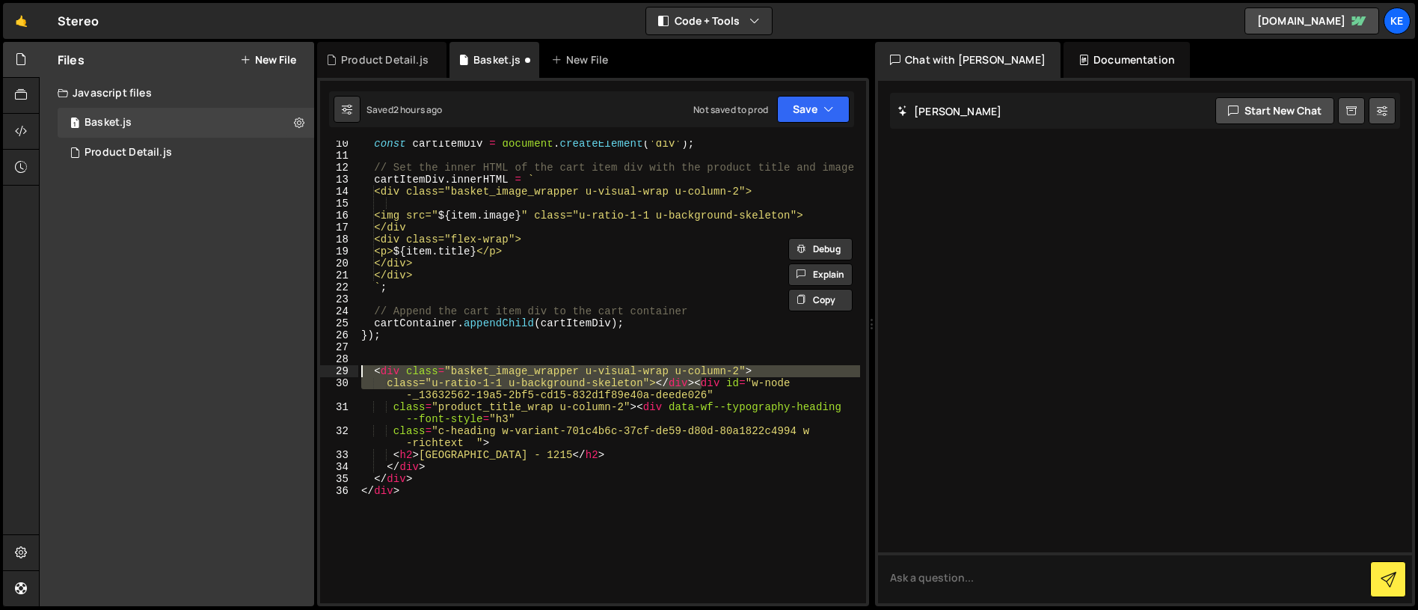
drag, startPoint x: 703, startPoint y: 384, endPoint x: 355, endPoint y: 375, distance: 348.7
click at [355, 375] on div "<div class="flex-wrap"> 10 11 12 13 14 15 16 17 18 19 20 21 22 23 24 25 26 27 2…" at bounding box center [593, 372] width 546 height 462
type textarea "<div id="w-node-_13632562-19a5-2bf5-cd15-832d1f89e40a-deede026""
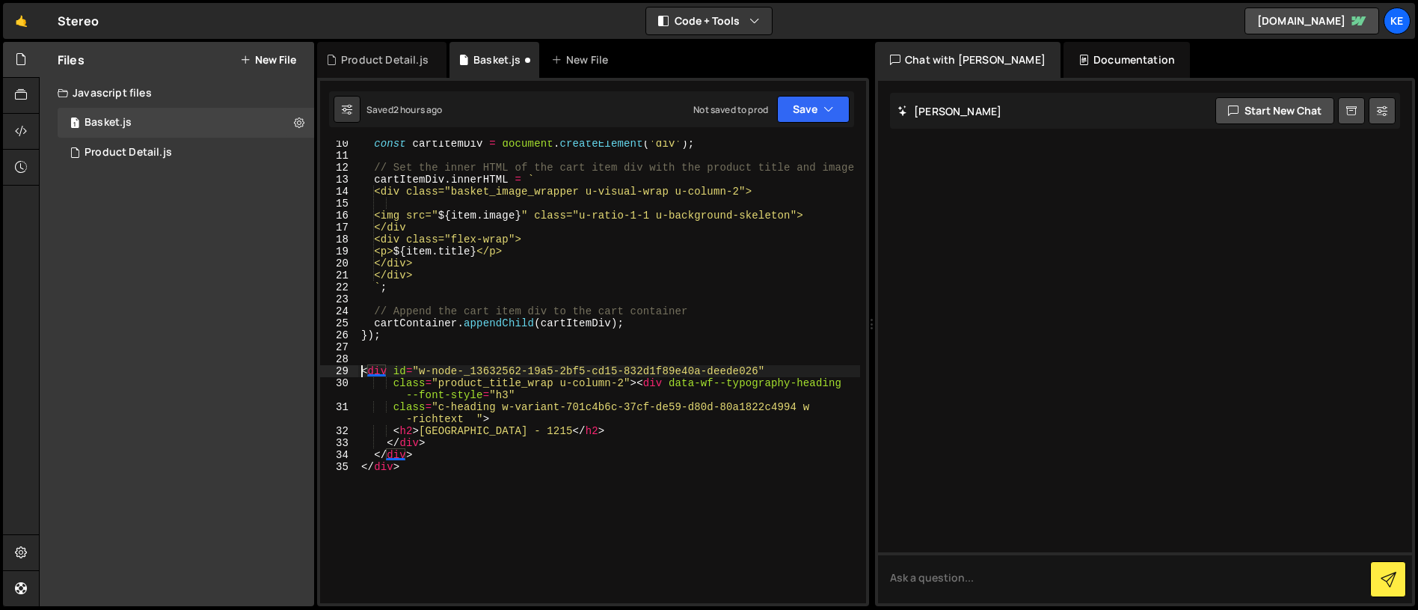
click at [419, 206] on div "const cartItemDiv = document . createElement ( 'div' ) ; // Set the inner HTML …" at bounding box center [609, 381] width 502 height 486
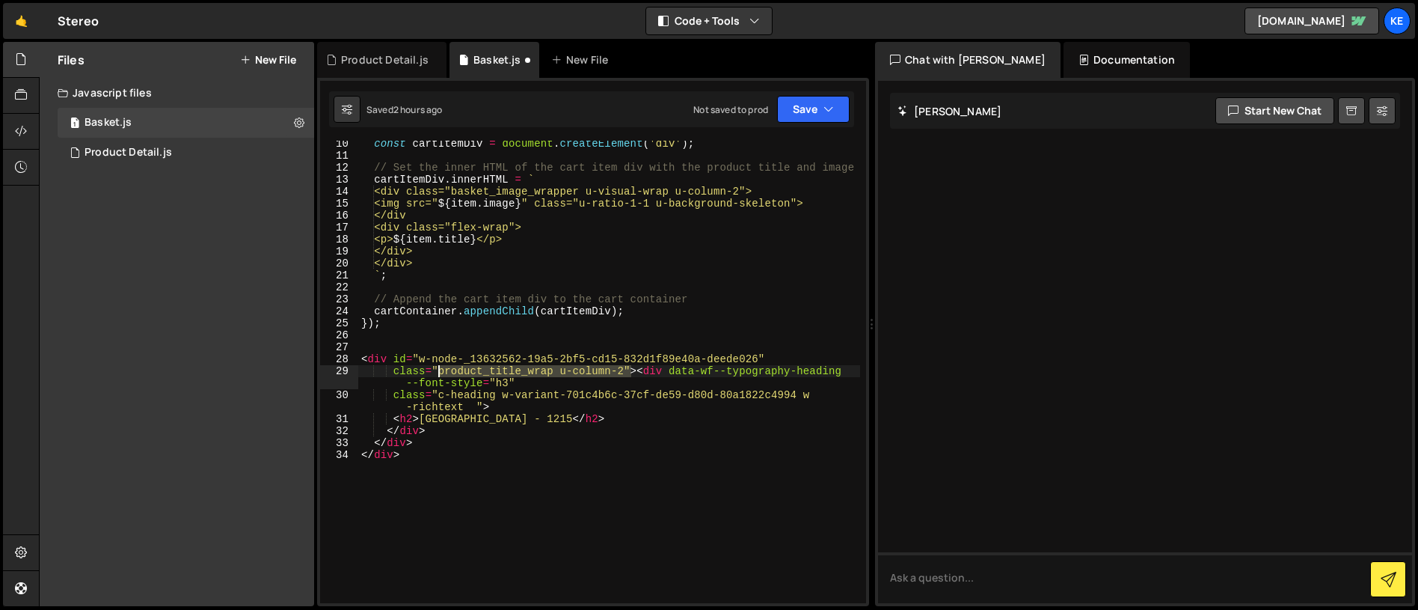
drag, startPoint x: 631, startPoint y: 374, endPoint x: 437, endPoint y: 371, distance: 193.8
click at [437, 371] on div "const cartItemDiv = document . createElement ( 'div' ) ; // Set the inner HTML …" at bounding box center [609, 381] width 502 height 486
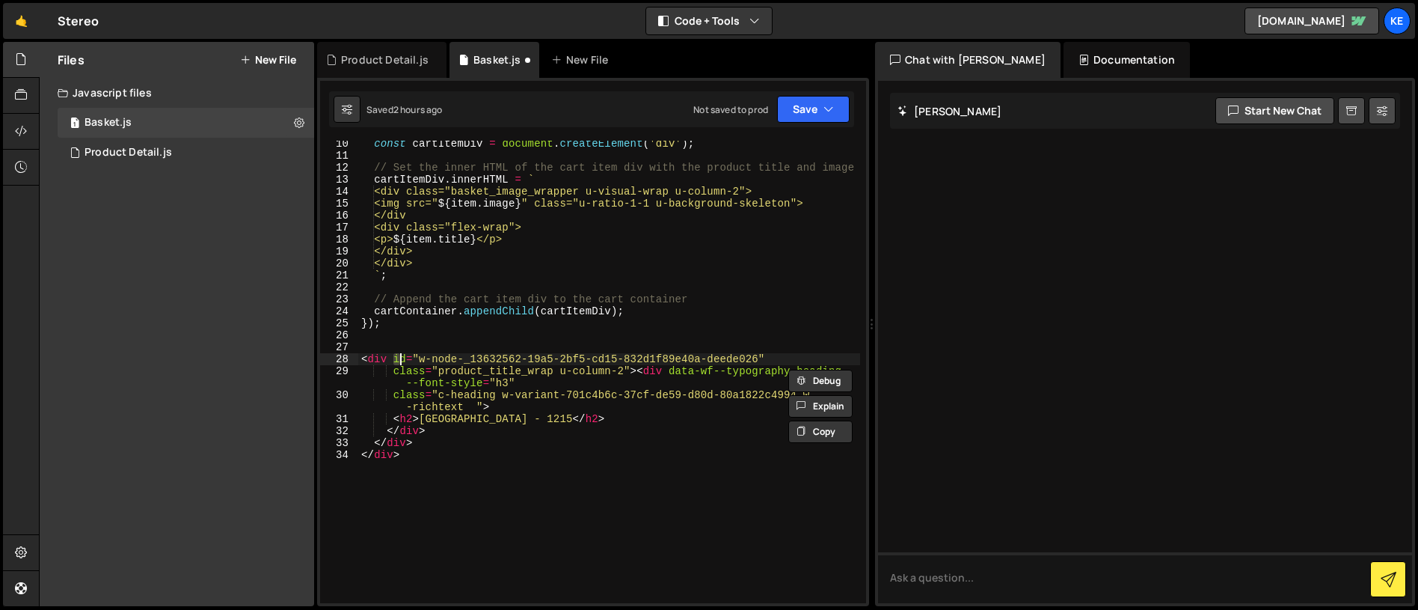
click at [398, 363] on div "const cartItemDiv = document . createElement ( 'div' ) ; // Set the inner HTML …" at bounding box center [609, 381] width 502 height 486
click at [769, 360] on div "const cartItemDiv = document . createElement ( 'div' ) ; // Set the inner HTML …" at bounding box center [609, 372] width 502 height 462
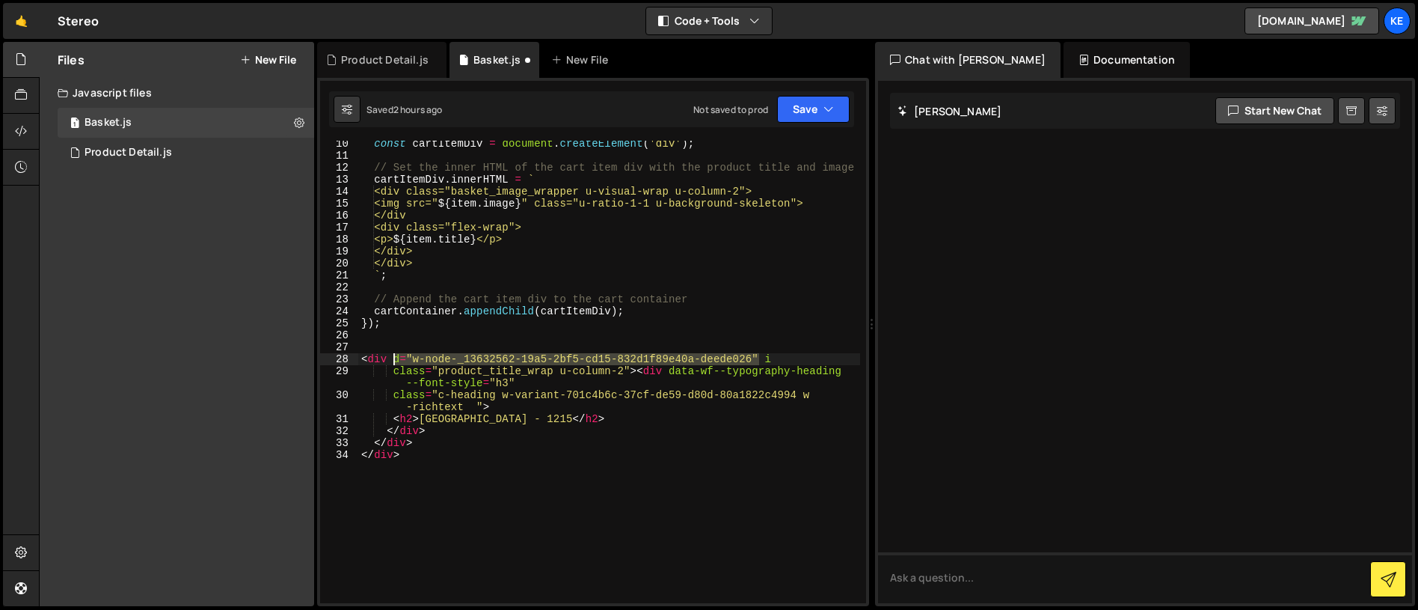
drag, startPoint x: 761, startPoint y: 356, endPoint x: 393, endPoint y: 360, distance: 367.3
click at [393, 360] on div "const cartItemDiv = document . createElement ( 'div' ) ; // Set the inner HTML …" at bounding box center [609, 381] width 502 height 486
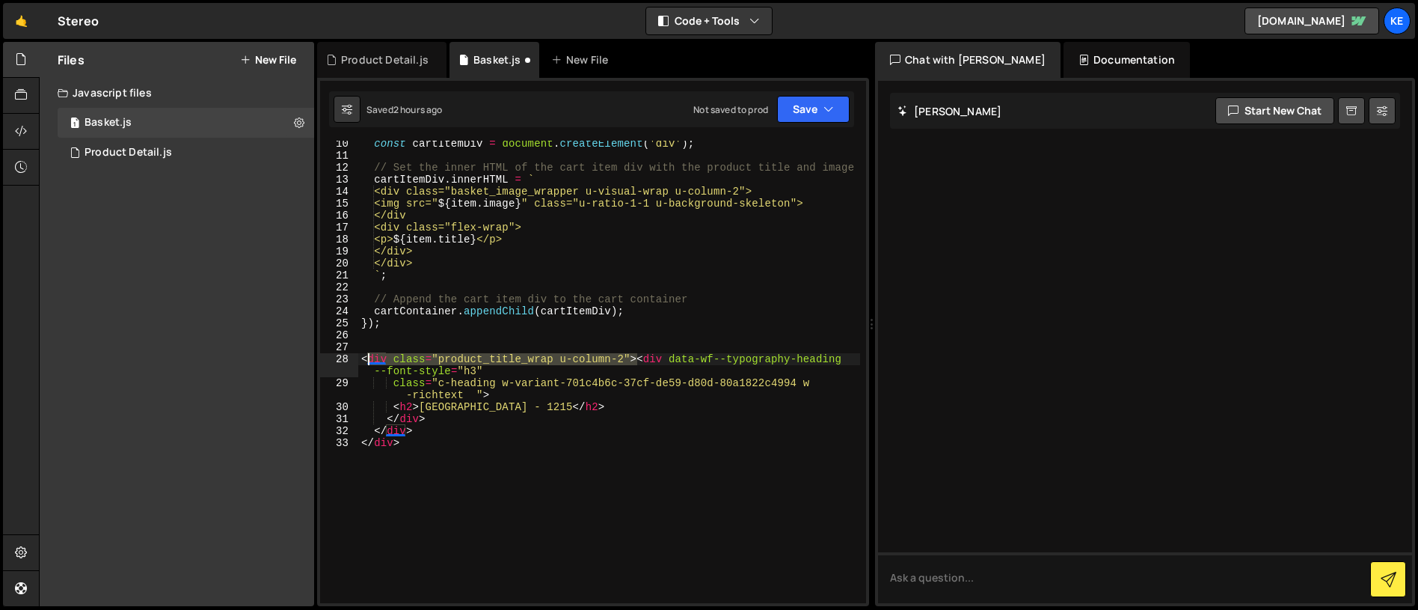
drag, startPoint x: 637, startPoint y: 359, endPoint x: 367, endPoint y: 357, distance: 270.8
click at [367, 357] on div "const cartItemDiv = document . createElement ( 'div' ) ; // Set the inner HTML …" at bounding box center [609, 381] width 502 height 486
click at [560, 414] on div "const cartItemDiv = document . createElement ( 'div' ) ; // Set the inner HTML …" at bounding box center [609, 381] width 502 height 486
drag, startPoint x: 475, startPoint y: 397, endPoint x: 484, endPoint y: 397, distance: 9.0
click at [477, 397] on div "const cartItemDiv = document . createElement ( 'div' ) ; // Set the inner HTML …" at bounding box center [609, 381] width 502 height 486
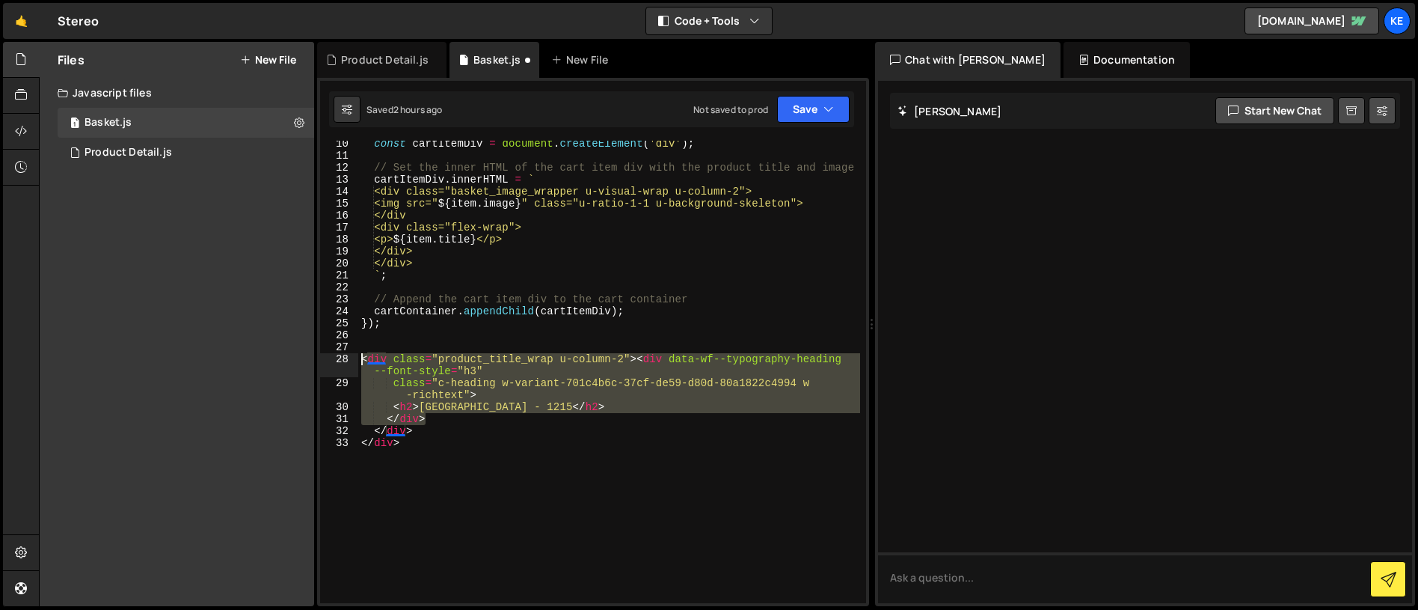
drag, startPoint x: 453, startPoint y: 420, endPoint x: 362, endPoint y: 361, distance: 108.5
click at [362, 361] on div "const cartItemDiv = document . createElement ( 'div' ) ; // Set the inner HTML …" at bounding box center [609, 381] width 502 height 486
click at [543, 242] on div "const cartItemDiv = document . createElement ( 'div' ) ; // Set the inner HTML …" at bounding box center [609, 381] width 502 height 486
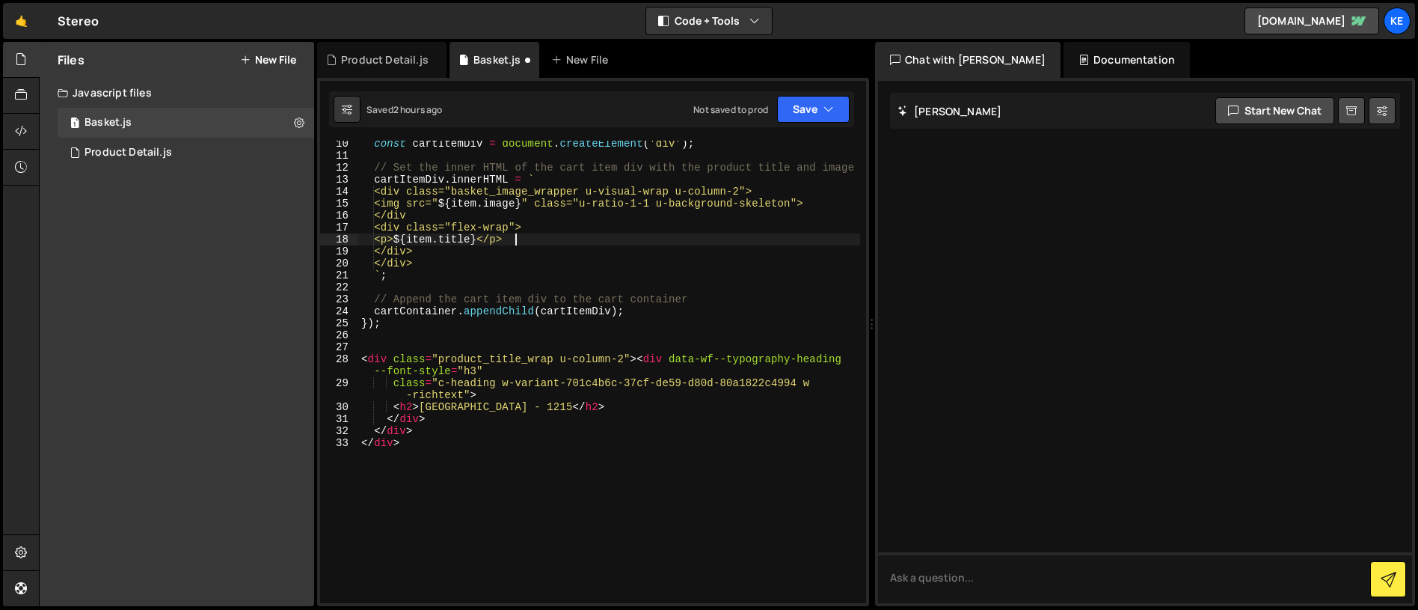
click at [554, 224] on div "const cartItemDiv = document . createElement ( 'div' ) ; // Set the inner HTML …" at bounding box center [609, 381] width 502 height 486
drag, startPoint x: 556, startPoint y: 225, endPoint x: 388, endPoint y: 224, distance: 167.6
click at [388, 224] on div "const cartItemDiv = document . createElement ( 'div' ) ; // Set the inner HTML …" at bounding box center [609, 381] width 502 height 486
paste textarea "/div"
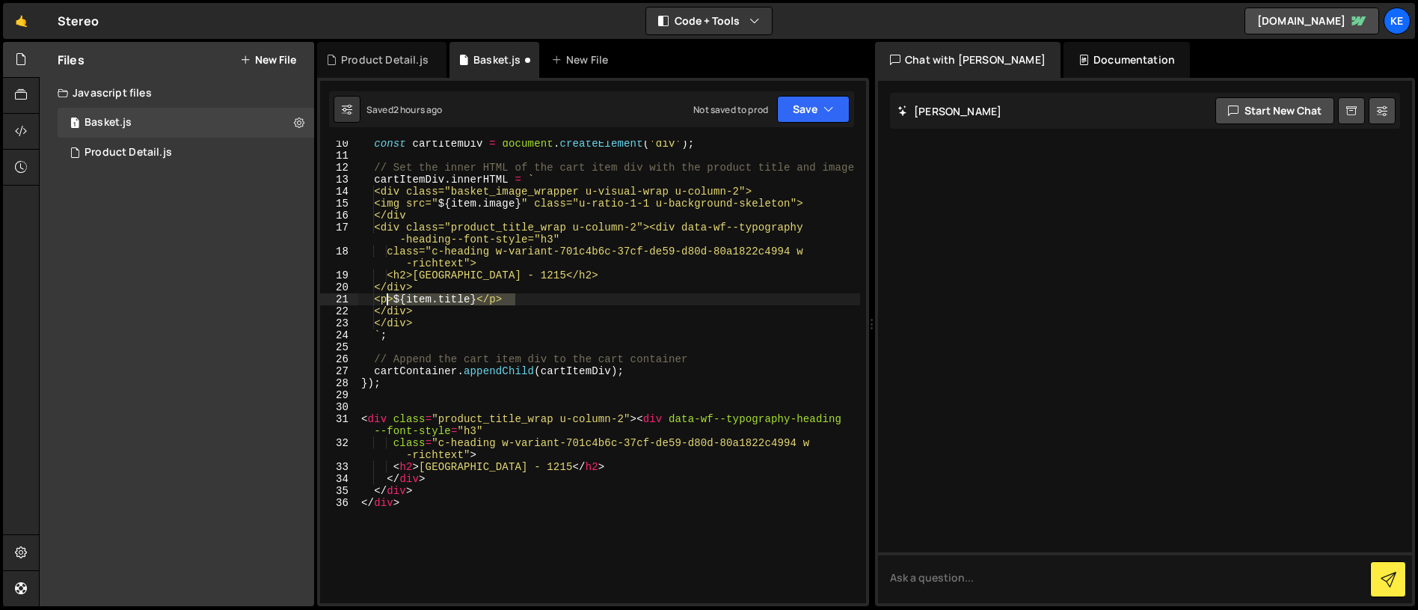
drag, startPoint x: 485, startPoint y: 304, endPoint x: 402, endPoint y: 308, distance: 83.2
click at [388, 304] on div "const cartItemDiv = document . createElement ( 'div' ) ; // Set the inner HTML …" at bounding box center [609, 381] width 502 height 486
type textarea "<p>${item.title}</p>"
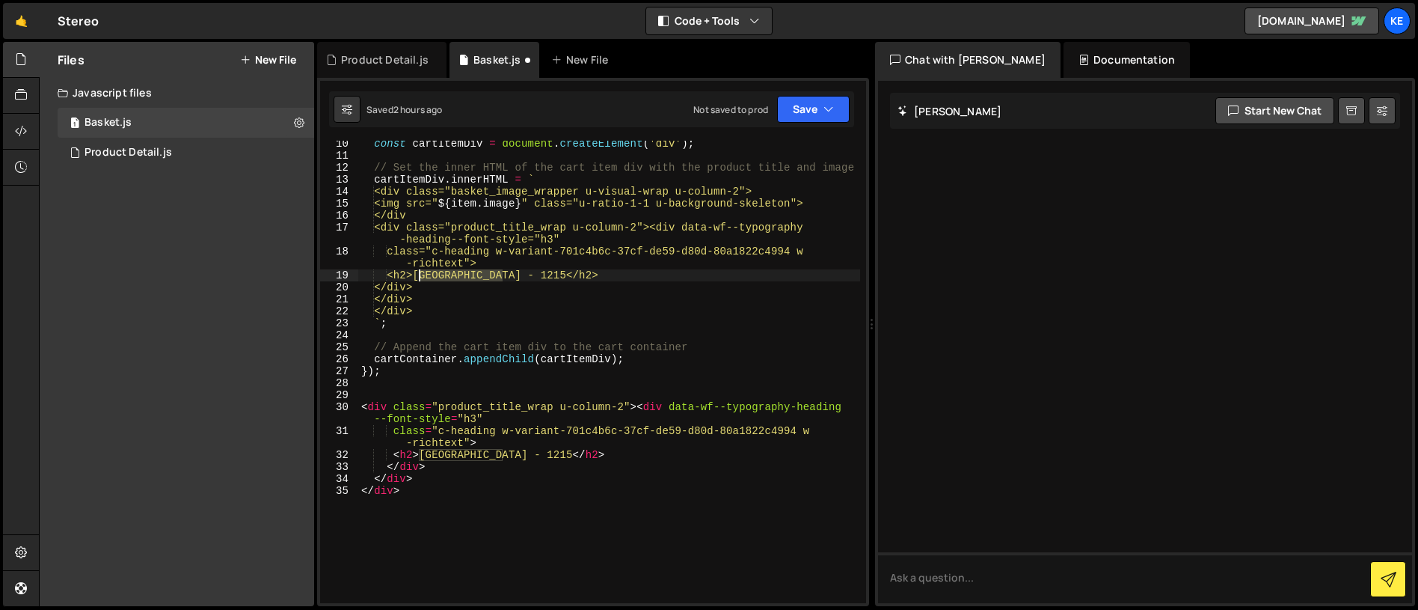
drag, startPoint x: 501, startPoint y: 275, endPoint x: 433, endPoint y: 277, distance: 68.1
click at [419, 271] on div "const cartItemDiv = document . createElement ( 'div' ) ; // Set the inner HTML …" at bounding box center [609, 381] width 502 height 486
paste textarea "<p>${item.title}</p>"
click at [435, 277] on div "const cartItemDiv = document . createElement ( 'div' ) ; // Set the inner HTML …" at bounding box center [609, 381] width 502 height 486
click at [529, 276] on div "const cartItemDiv = document . createElement ( 'div' ) ; // Set the inner HTML …" at bounding box center [609, 381] width 502 height 486
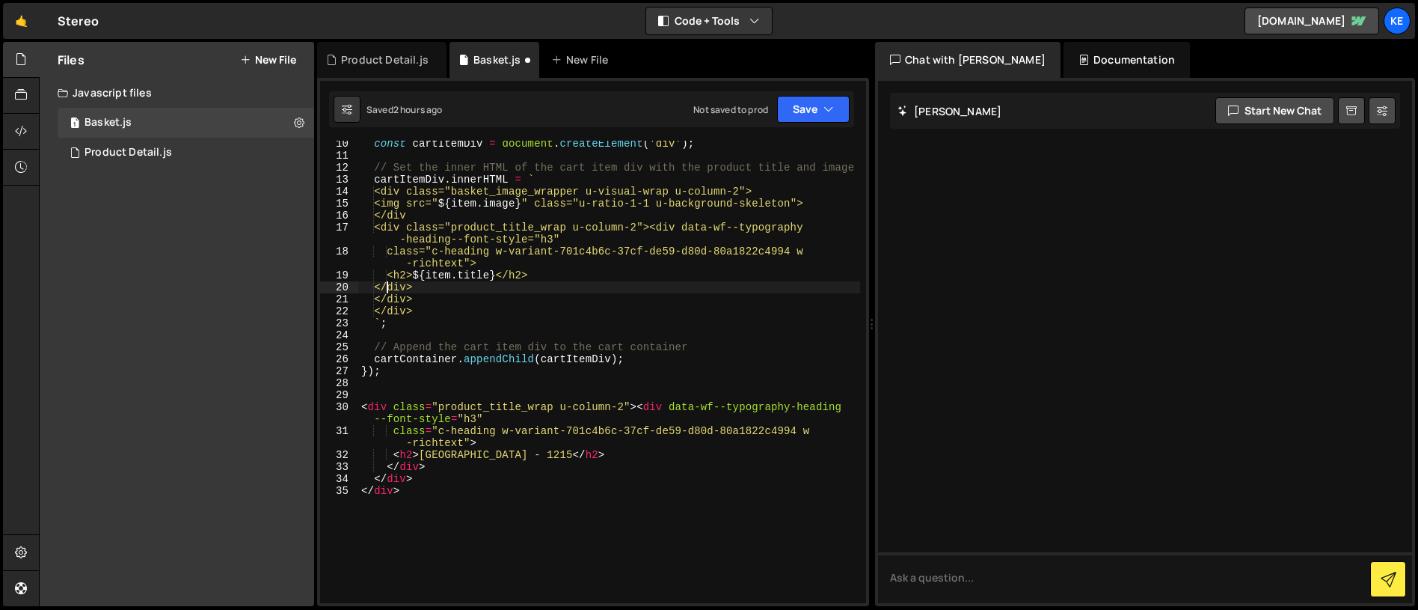
click at [390, 282] on div "const cartItemDiv = document . createElement ( 'div' ) ; // Set the inner HTML …" at bounding box center [609, 381] width 502 height 486
click at [389, 286] on div "const cartItemDiv = document . createElement ( 'div' ) ; // Set the inner HTML …" at bounding box center [609, 381] width 502 height 486
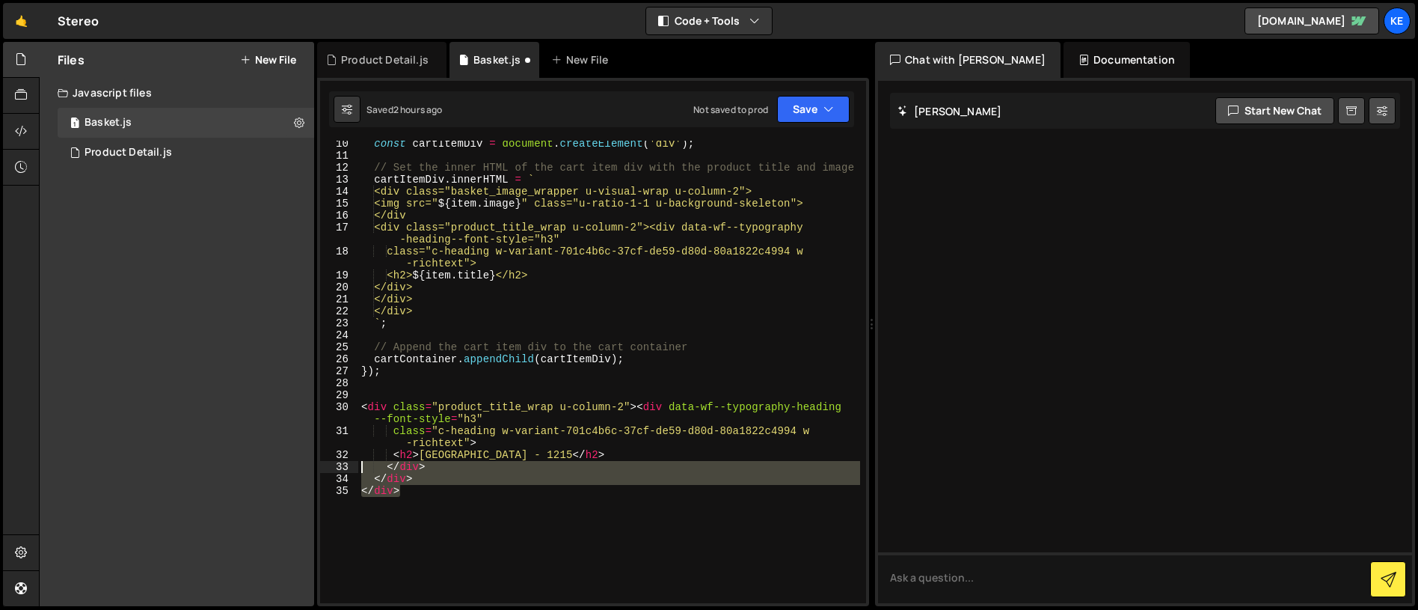
drag, startPoint x: 439, startPoint y: 496, endPoint x: 362, endPoint y: 467, distance: 82.4
click at [362, 467] on div "const cartItemDiv = document . createElement ( 'div' ) ; // Set the inner HTML …" at bounding box center [609, 381] width 502 height 486
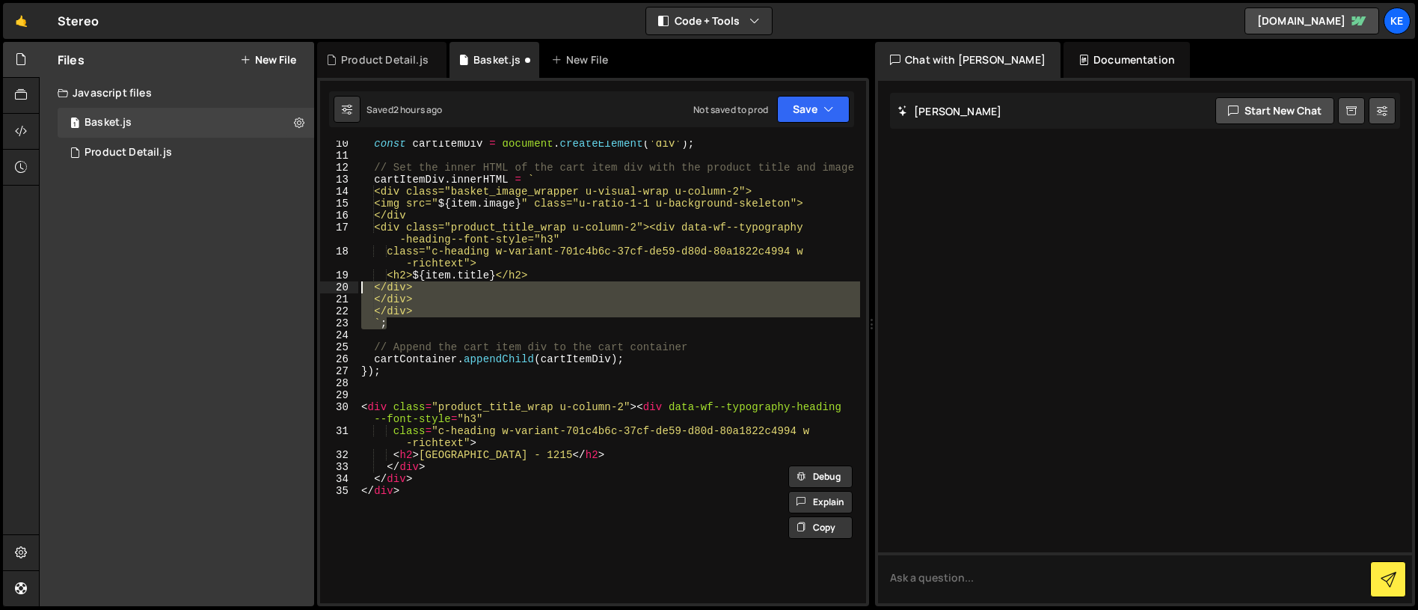
drag, startPoint x: 433, startPoint y: 318, endPoint x: 346, endPoint y: 289, distance: 91.3
click at [346, 289] on div "</div> </div> 10 11 12 13 14 15 16 17 18 19 20 21 22 23 24 25 26 27 28 29 30 31…" at bounding box center [593, 372] width 546 height 462
click at [443, 308] on div "const cartItemDiv = document . createElement ( 'div' ) ; // Set the inner HTML …" at bounding box center [609, 372] width 502 height 462
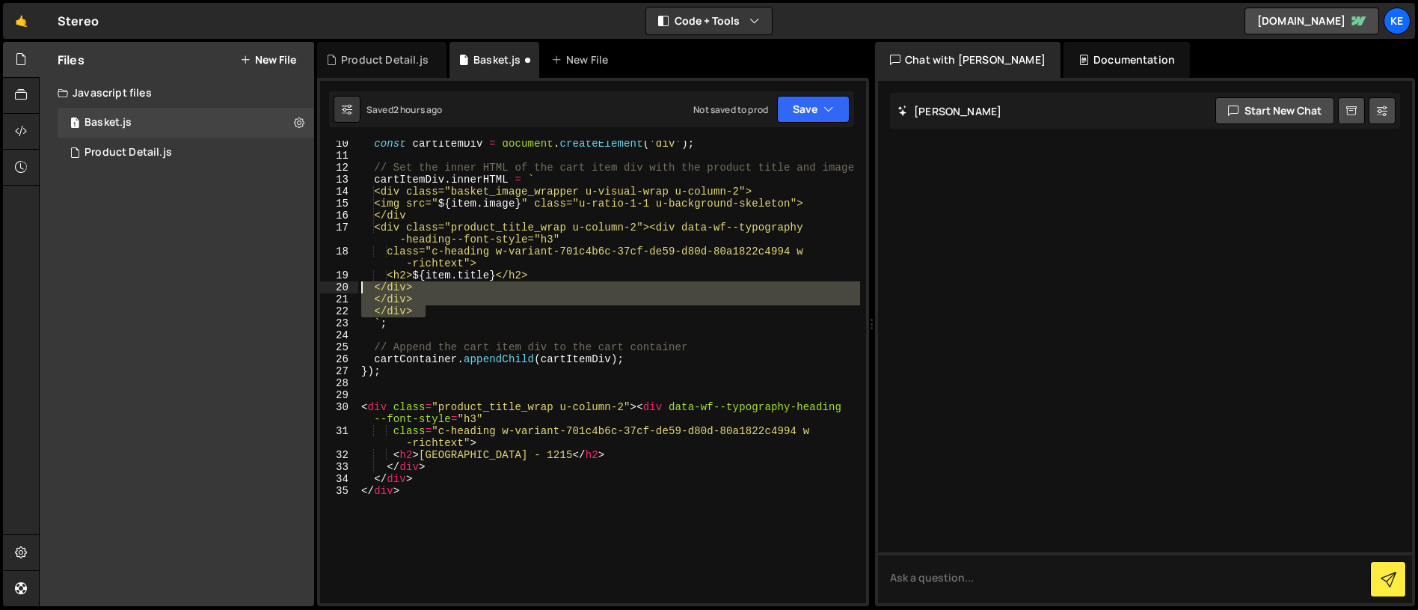
drag, startPoint x: 440, startPoint y: 311, endPoint x: 356, endPoint y: 284, distance: 88.0
click at [356, 284] on div "</div> 10 11 12 13 14 15 16 17 18 19 20 21 22 23 24 25 26 27 28 29 30 31 32 33 …" at bounding box center [593, 372] width 546 height 462
paste textarea
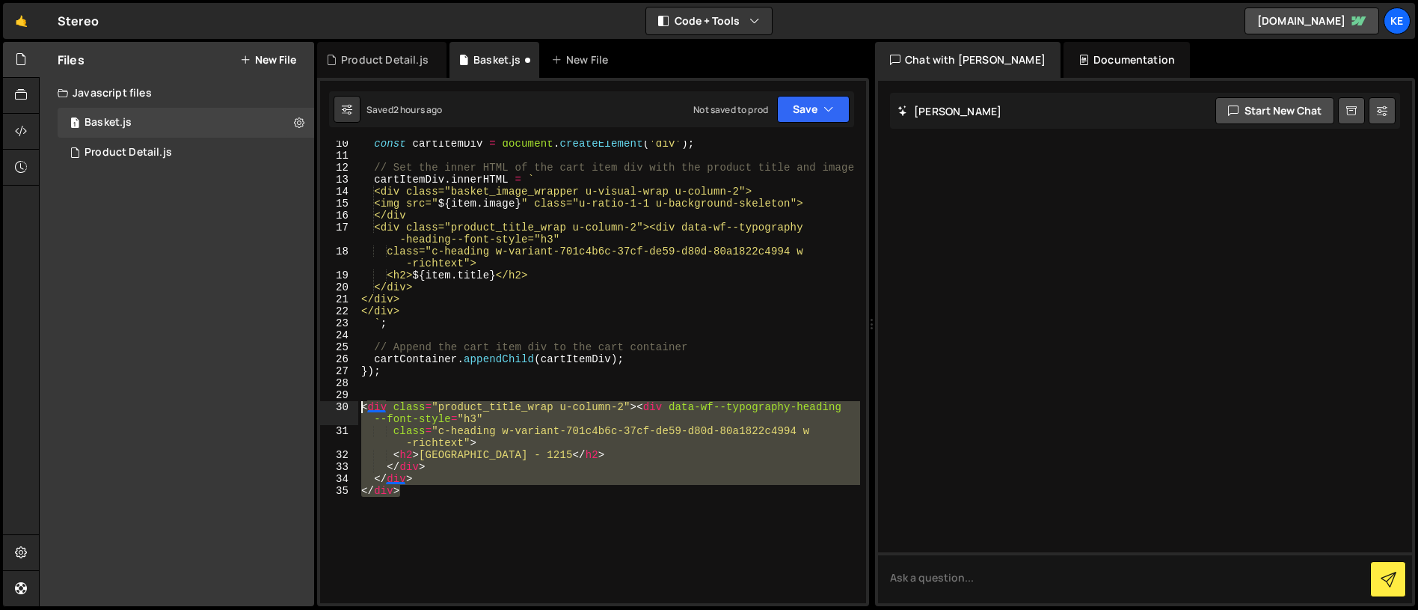
drag, startPoint x: 436, startPoint y: 492, endPoint x: 353, endPoint y: 402, distance: 122.3
click at [353, 402] on div "</div> 10 11 12 13 14 15 16 17 18 19 20 21 22 23 24 25 26 27 28 29 30 31 32 33 …" at bounding box center [593, 372] width 546 height 462
type textarea "<div class="product_title_wrap u-column-2"><div data-wf--typography-heading--fo…"
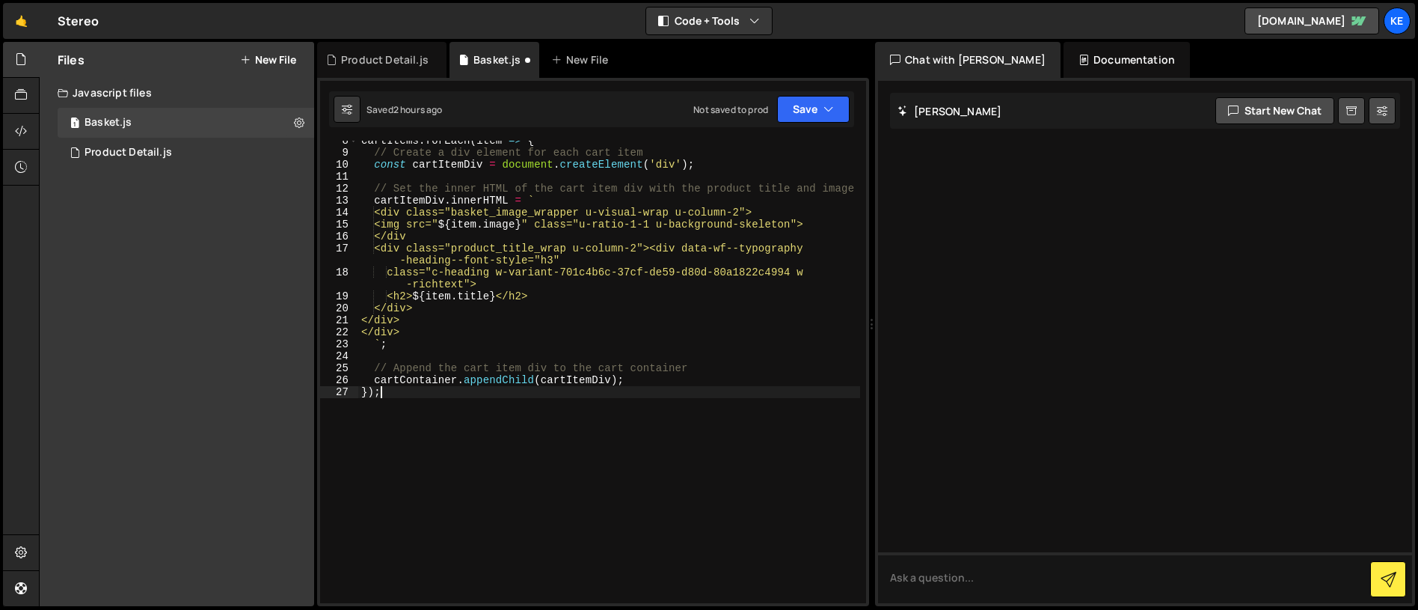
scroll to position [13, 0]
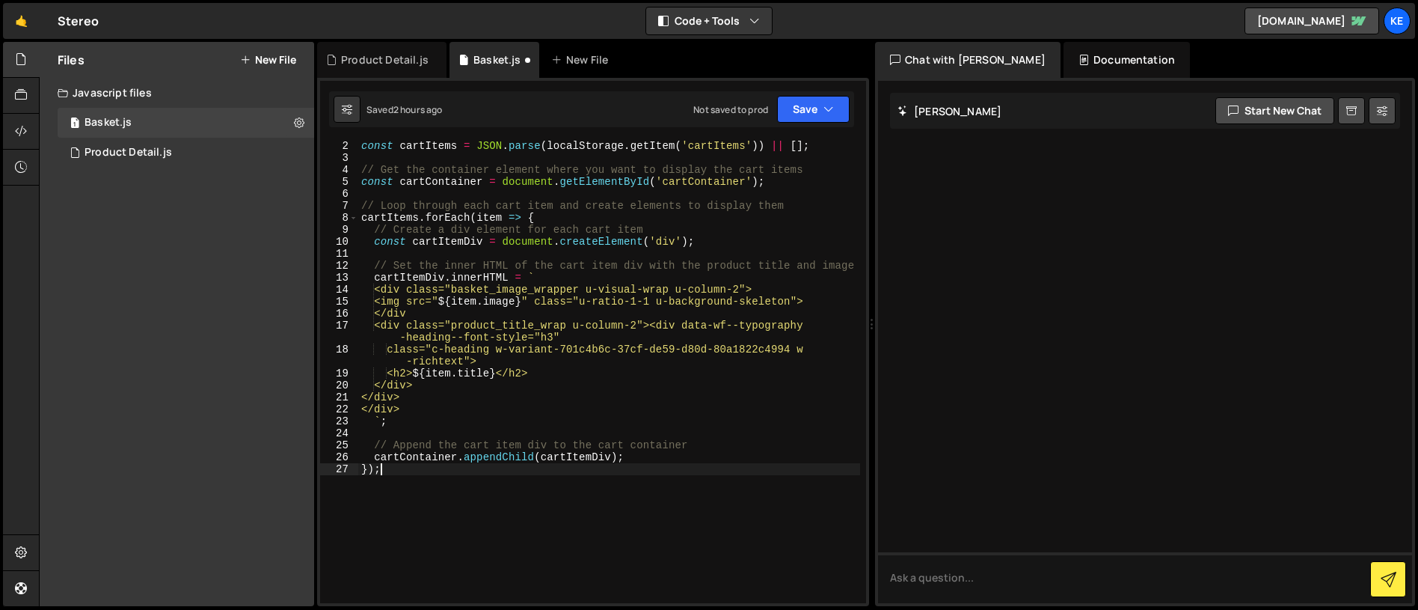
click at [387, 304] on div "const cartItems = JSON . parse ( localStorage . getItem ( 'cartItems' )) || [ ]…" at bounding box center [609, 383] width 502 height 486
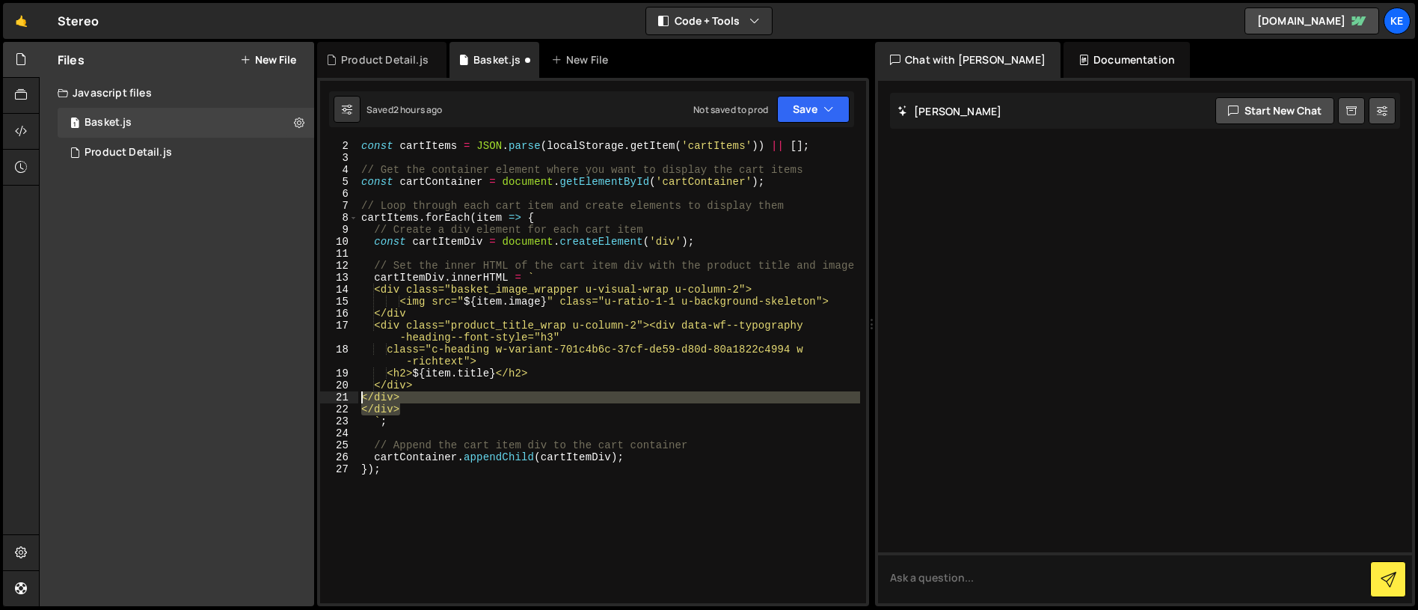
drag, startPoint x: 414, startPoint y: 407, endPoint x: 353, endPoint y: 396, distance: 62.2
click at [353, 396] on div "<img src="${item.image}" class="u-ratio-1-1 u-background-skeleton"> 2 3 4 5 6 7…" at bounding box center [593, 372] width 546 height 462
click at [430, 402] on div "const cartItems = JSON . parse ( localStorage . getItem ( 'cartItems' )) || [ ]…" at bounding box center [609, 372] width 502 height 462
drag, startPoint x: 432, startPoint y: 400, endPoint x: 362, endPoint y: 400, distance: 69.6
click at [362, 400] on div "const cartItems = JSON . parse ( localStorage . getItem ( 'cartItems' )) || [ ]…" at bounding box center [609, 383] width 502 height 486
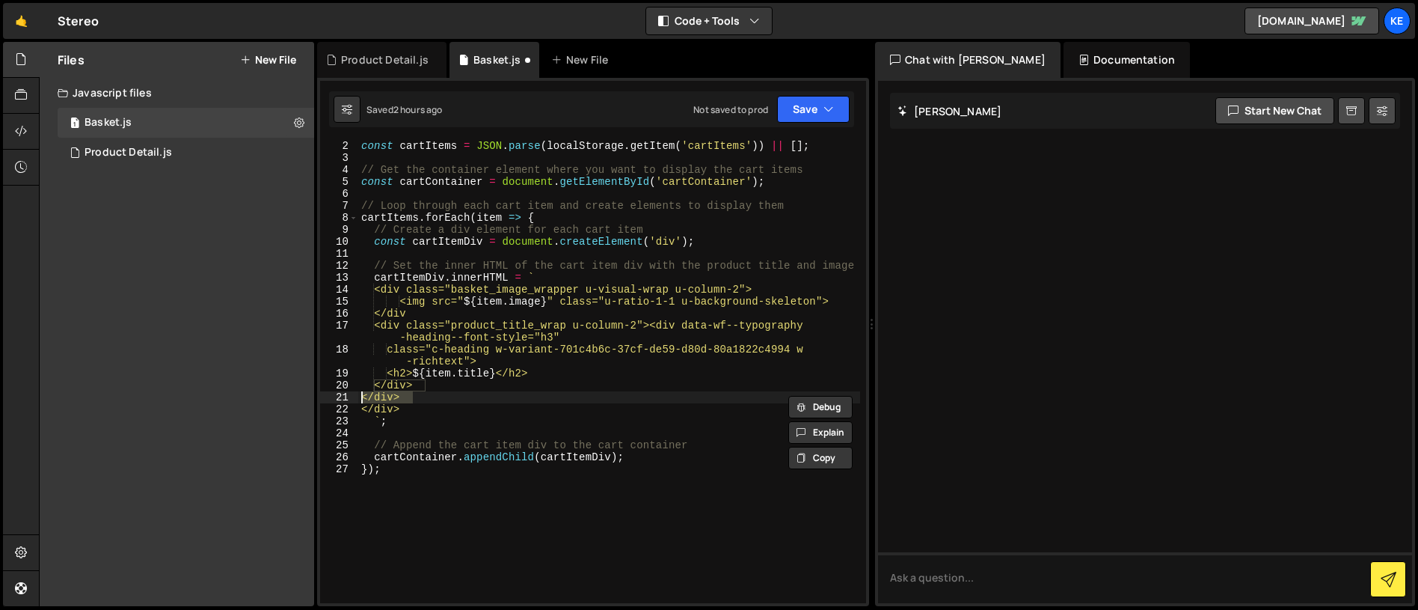
click at [399, 412] on div "const cartItems = JSON . parse ( localStorage . getItem ( 'cartItems' )) || [ ]…" at bounding box center [609, 383] width 502 height 486
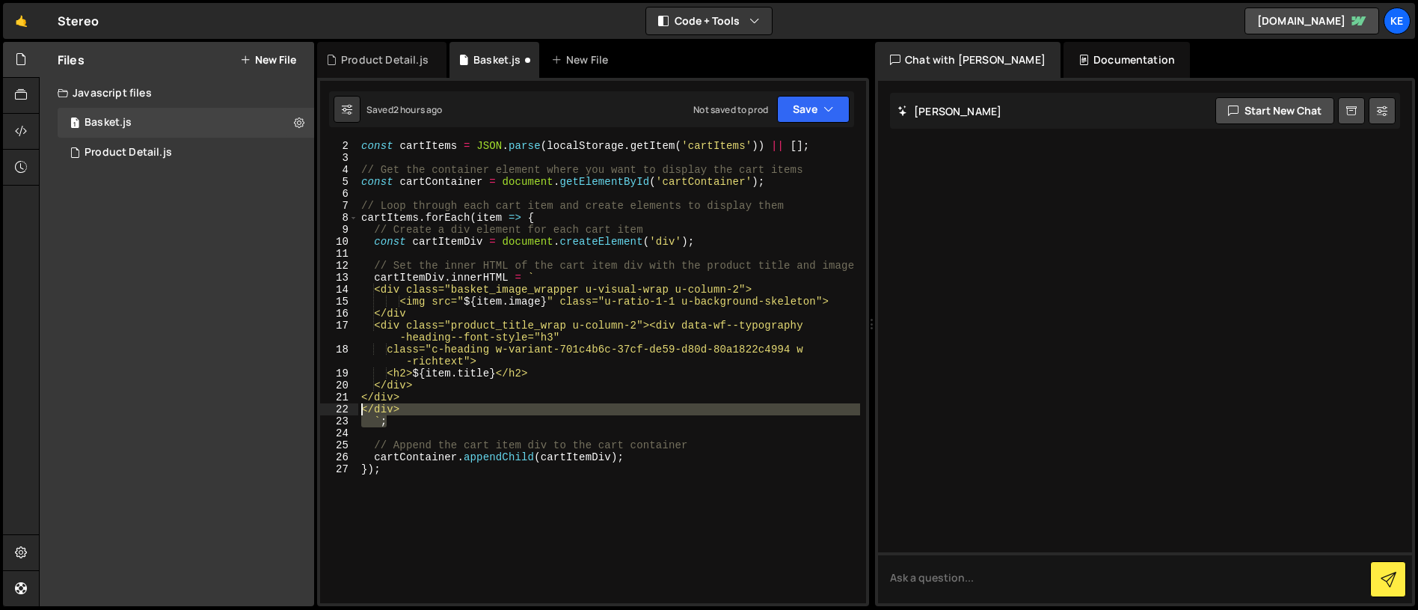
drag, startPoint x: 394, startPoint y: 408, endPoint x: 343, endPoint y: 403, distance: 51.9
click at [343, 403] on div "</div> 2 3 4 5 6 7 8 9 10 11 12 13 14 15 16 17 18 19 20 21 22 23 24 25 26 27 co…" at bounding box center [593, 372] width 546 height 462
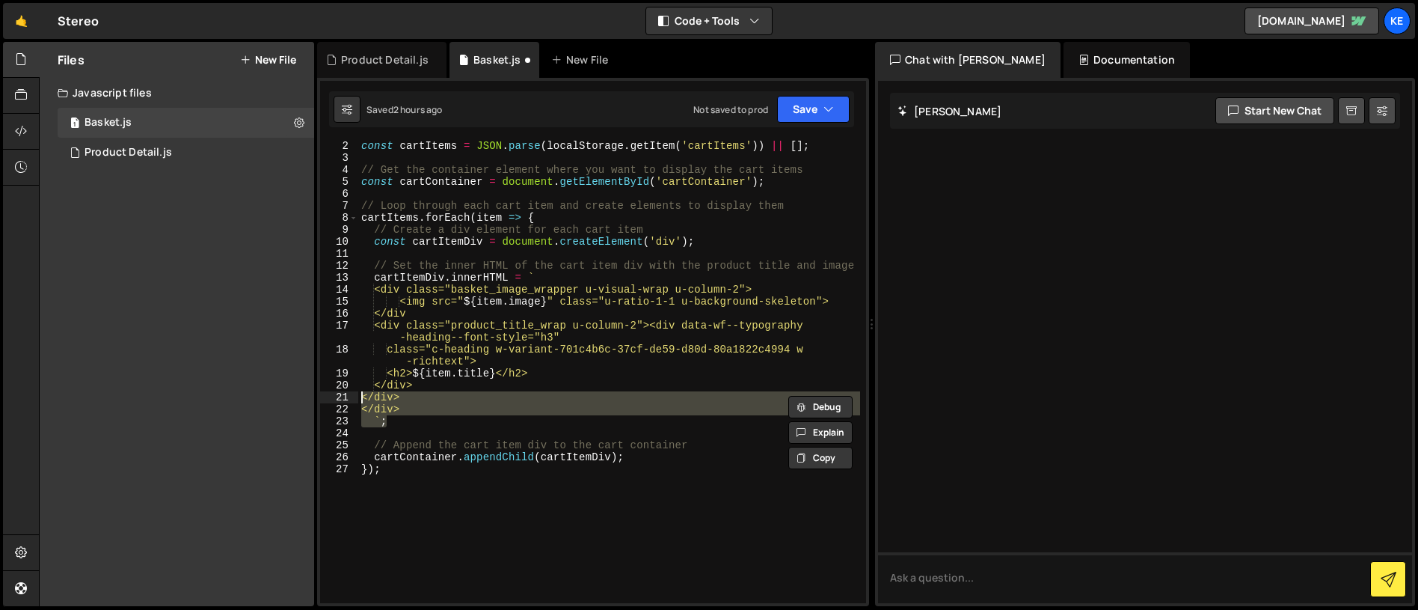
click at [418, 414] on div "const cartItems = JSON . parse ( localStorage . getItem ( 'cartItems' )) || [ ]…" at bounding box center [609, 372] width 502 height 462
drag, startPoint x: 382, startPoint y: 408, endPoint x: 341, endPoint y: 399, distance: 41.5
click at [341, 399] on div "</div> 2 3 4 5 6 7 8 9 10 11 12 13 14 15 16 17 18 19 20 21 22 23 24 25 26 27 co…" at bounding box center [593, 372] width 546 height 462
type textarea "</div> </div>"
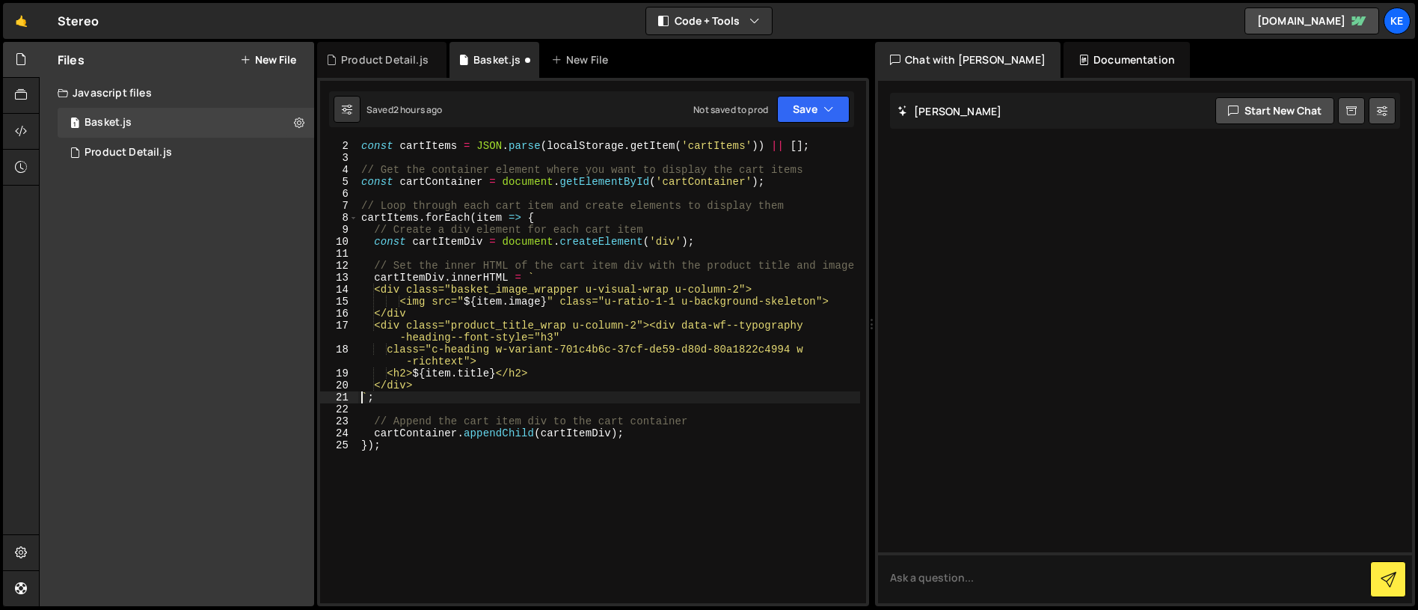
type textarea "</div>`;"
click at [803, 109] on button "Save" at bounding box center [813, 109] width 73 height 27
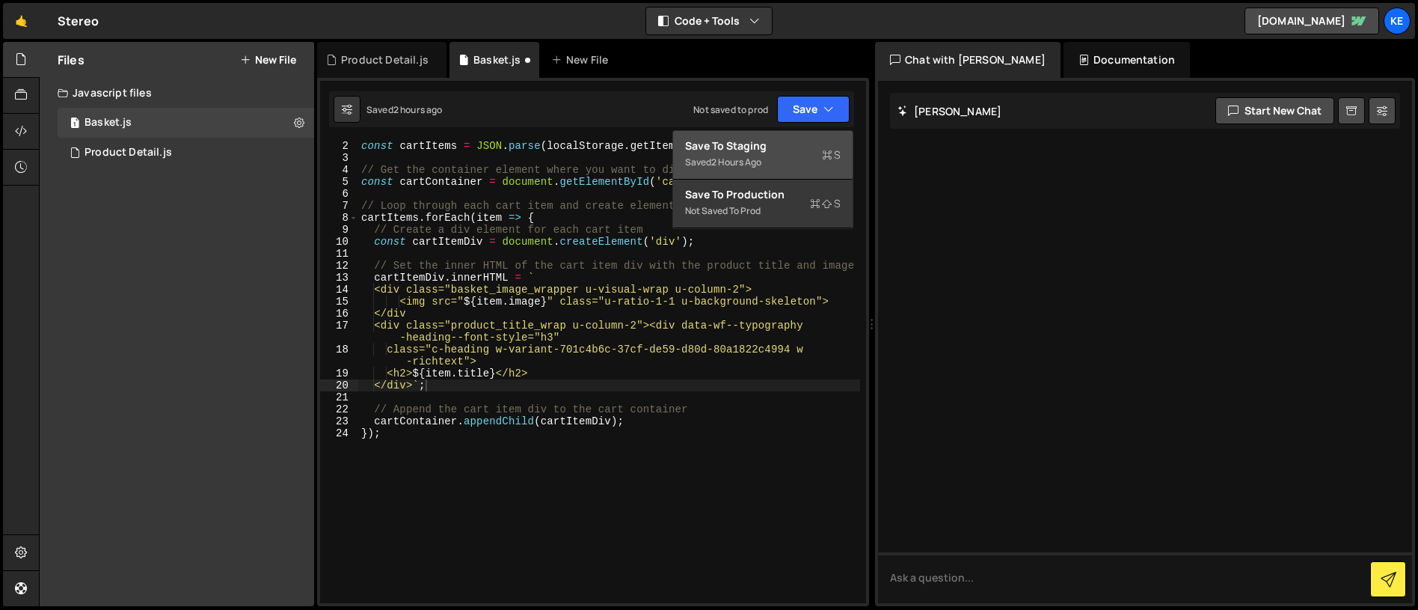
click at [782, 150] on div "Save to Staging S" at bounding box center [763, 145] width 156 height 15
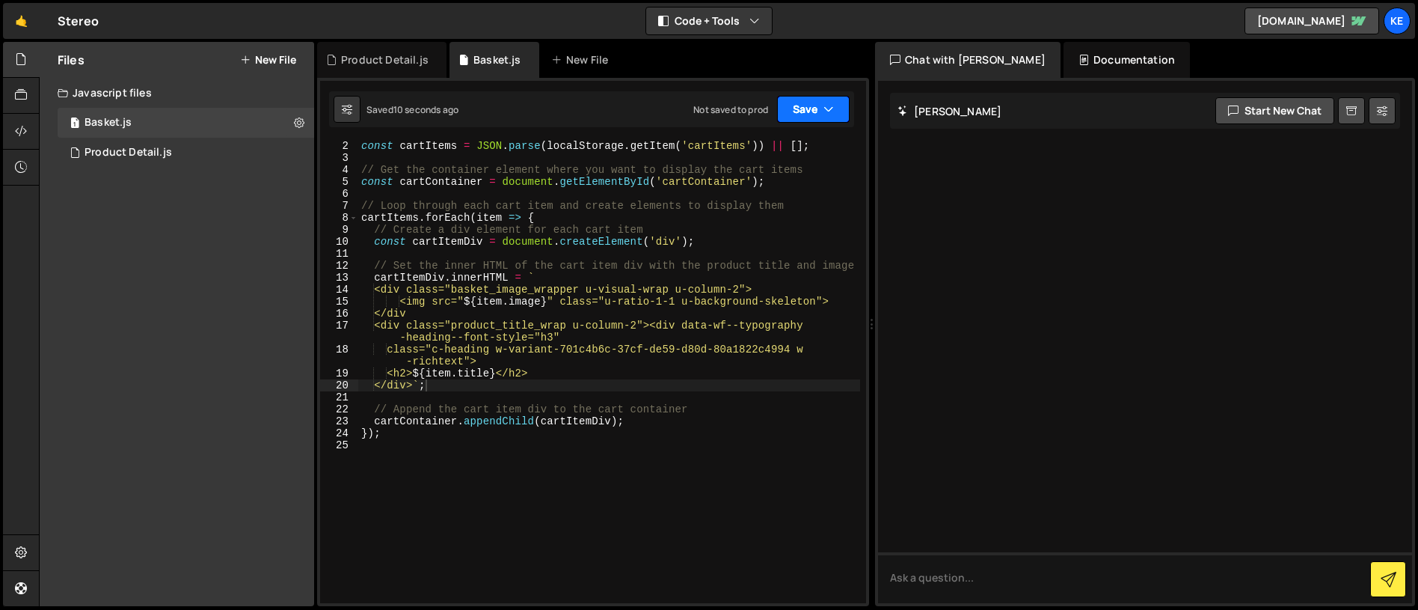
click at [834, 111] on button "Save" at bounding box center [813, 109] width 73 height 27
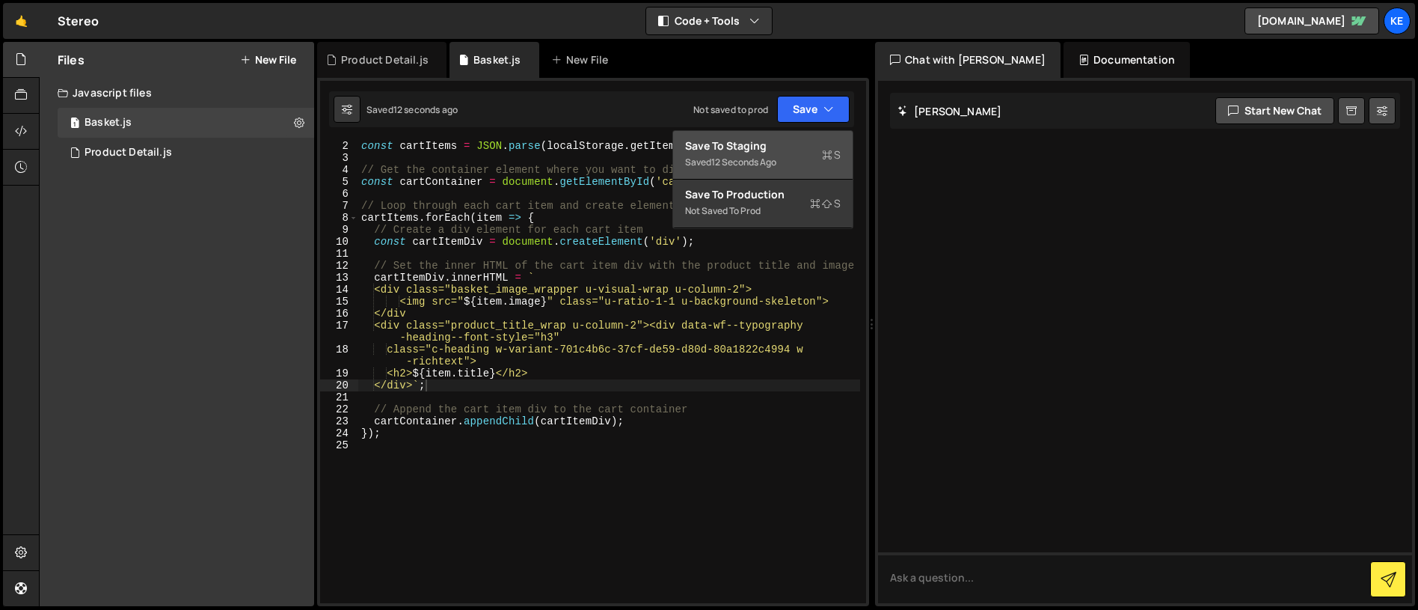
click at [758, 159] on div "12 seconds ago" at bounding box center [743, 162] width 65 height 13
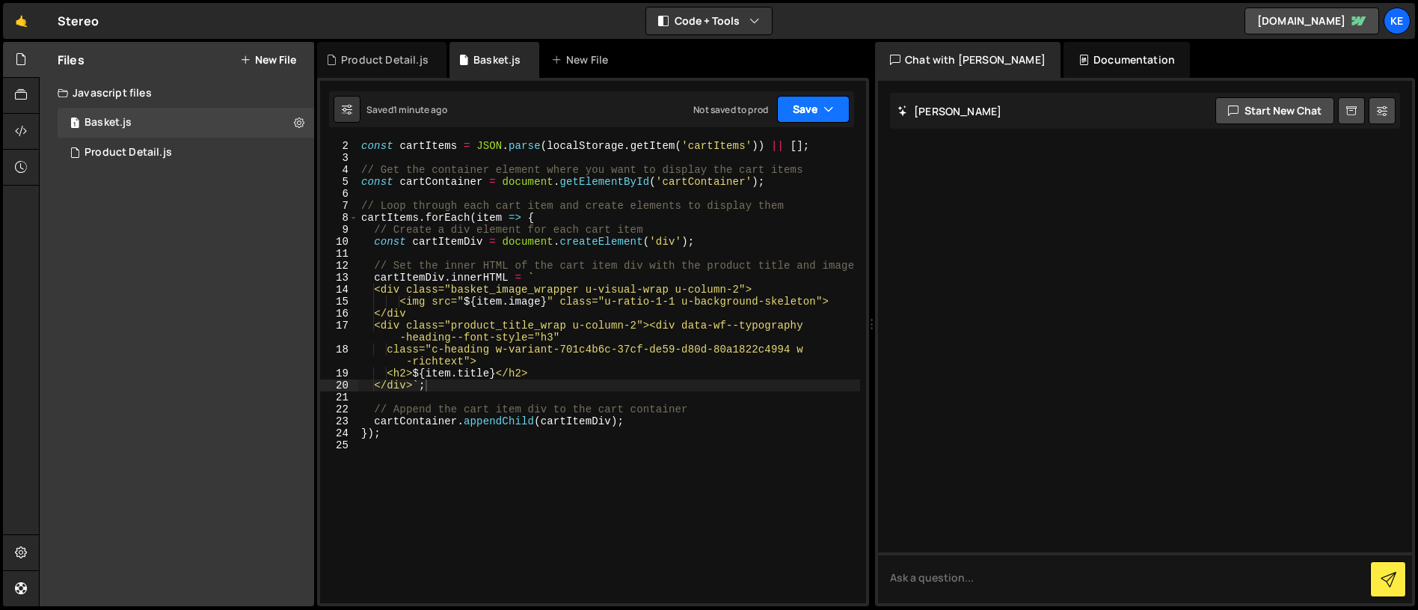
click at [815, 111] on button "Save" at bounding box center [813, 109] width 73 height 27
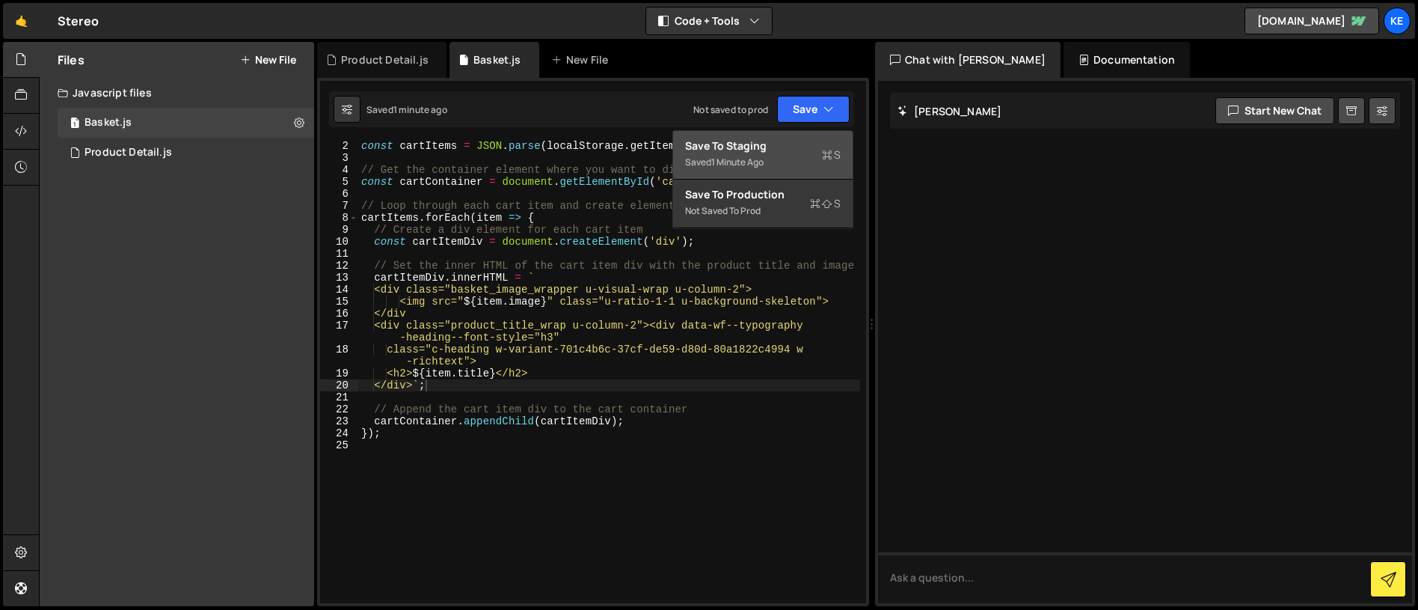
click at [761, 150] on div "Save to Staging S" at bounding box center [763, 145] width 156 height 15
